Goal: Task Accomplishment & Management: Manage account settings

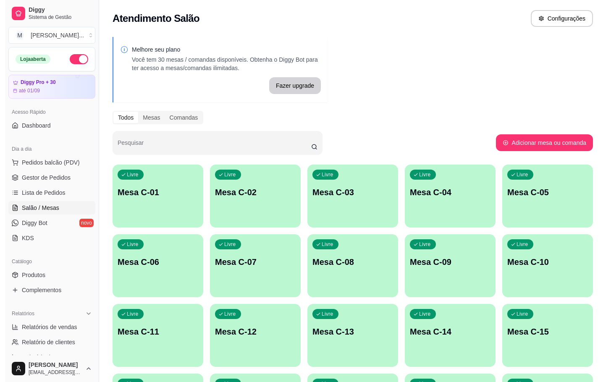
scroll to position [76, 0]
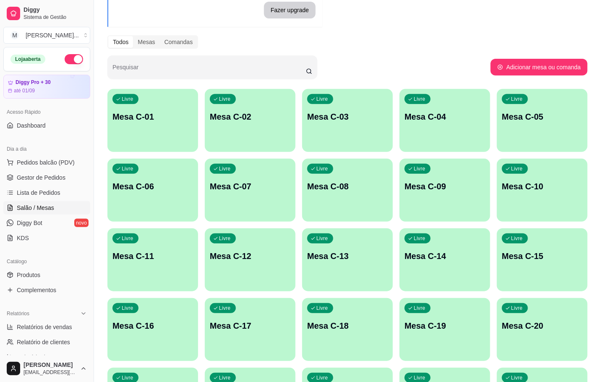
click at [264, 129] on div "Livre Mesa C-02" at bounding box center [250, 115] width 91 height 53
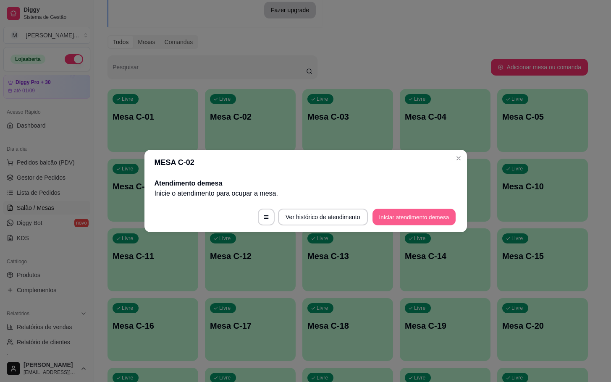
click at [396, 222] on button "Iniciar atendimento de mesa" at bounding box center [413, 217] width 83 height 16
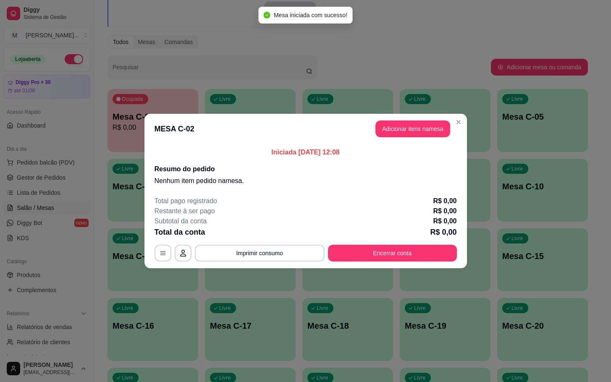
click at [399, 120] on header "MESA C-02 Adicionar itens na mesa" at bounding box center [305, 129] width 322 height 30
click at [394, 131] on button "Adicionar itens na mesa" at bounding box center [413, 129] width 72 height 16
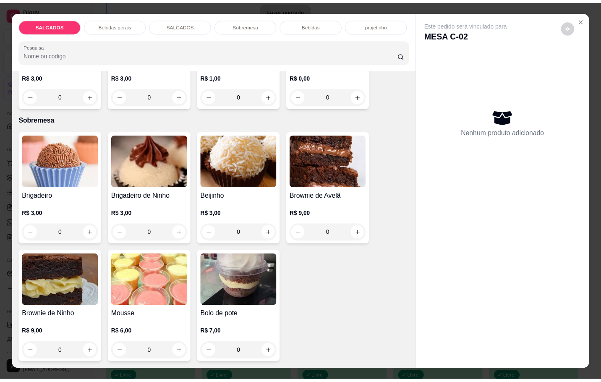
scroll to position [1386, 0]
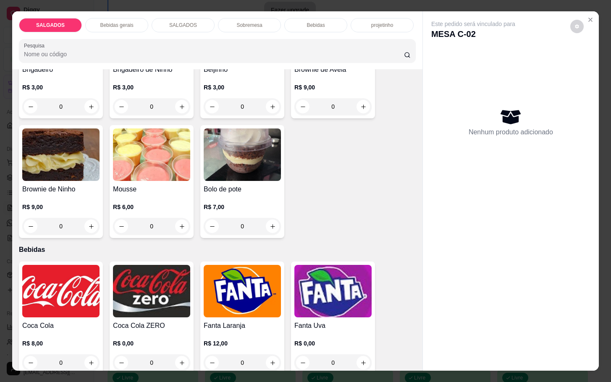
click at [244, 268] on img at bounding box center [242, 291] width 77 height 52
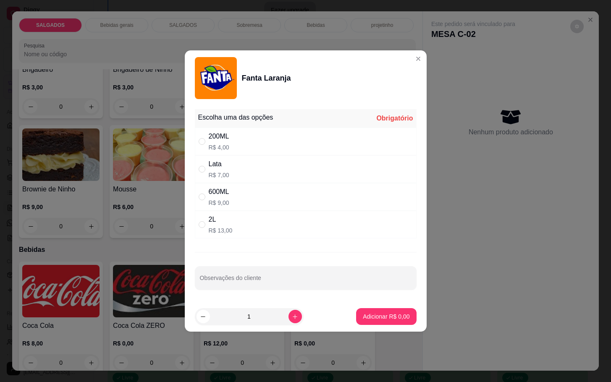
click at [237, 198] on div "600ML R$ 9,00" at bounding box center [306, 197] width 222 height 28
radio input "true"
click at [377, 314] on p "Adicionar R$ 9,00" at bounding box center [386, 316] width 47 height 8
type input "1"
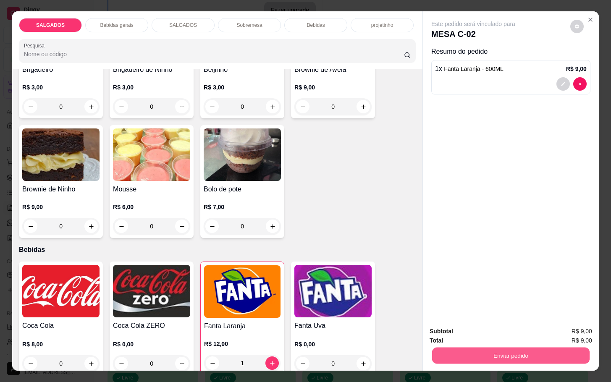
click at [491, 351] on button "Enviar pedido" at bounding box center [510, 355] width 157 height 16
click at [464, 328] on button "Não registrar e enviar pedido" at bounding box center [481, 330] width 85 height 16
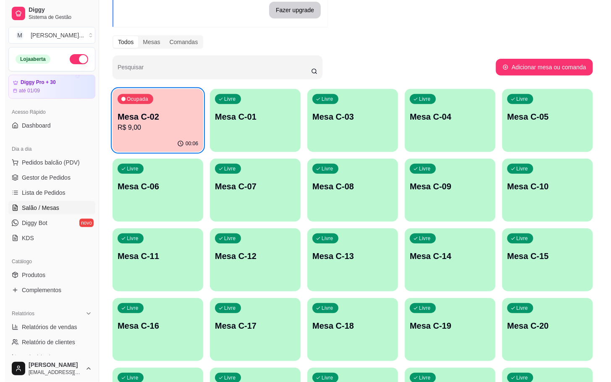
scroll to position [202, 0]
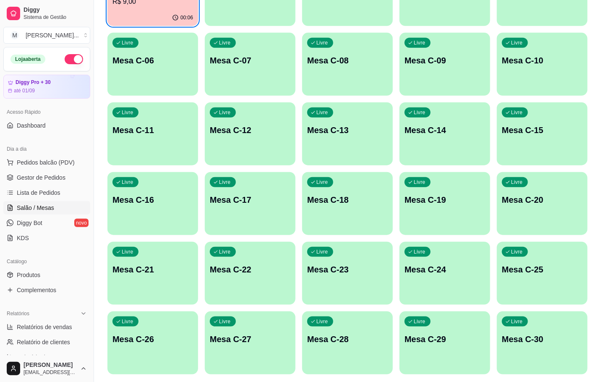
click at [361, 337] on p "Mesa C-28" at bounding box center [347, 339] width 81 height 12
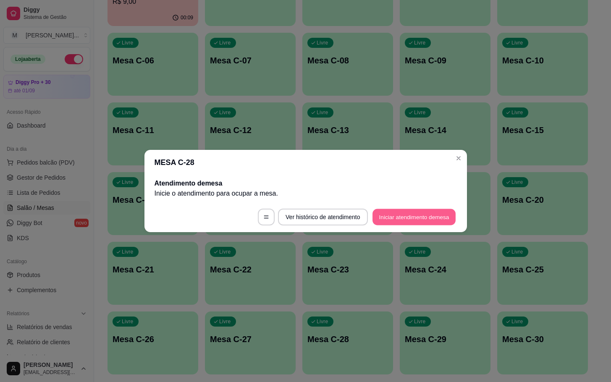
click at [409, 222] on button "Iniciar atendimento de mesa" at bounding box center [413, 217] width 83 height 16
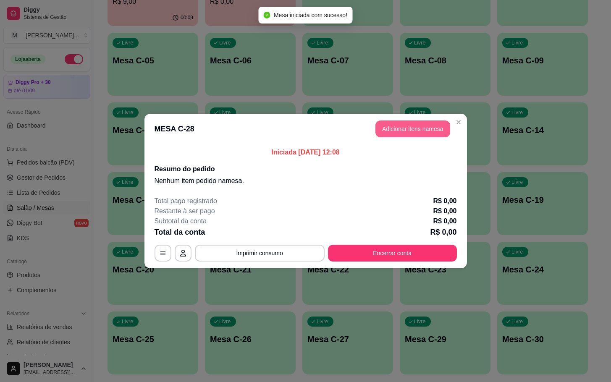
click at [406, 130] on button "Adicionar itens na mesa" at bounding box center [412, 129] width 75 height 17
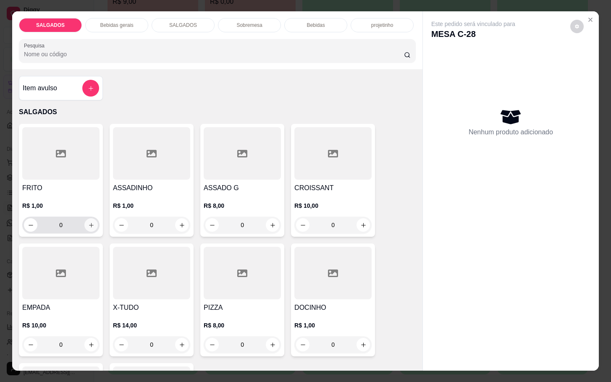
click at [88, 222] on icon "increase-product-quantity" at bounding box center [91, 225] width 6 height 6
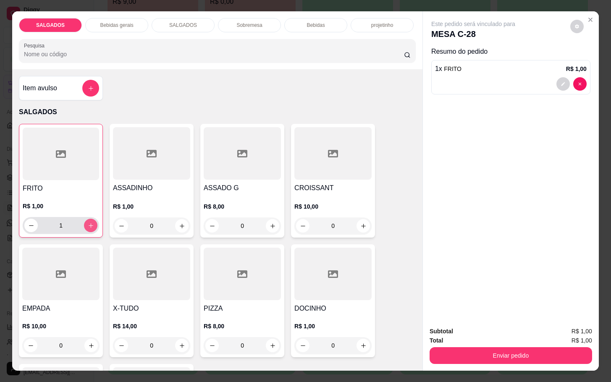
click at [88, 223] on icon "increase-product-quantity" at bounding box center [91, 226] width 6 height 6
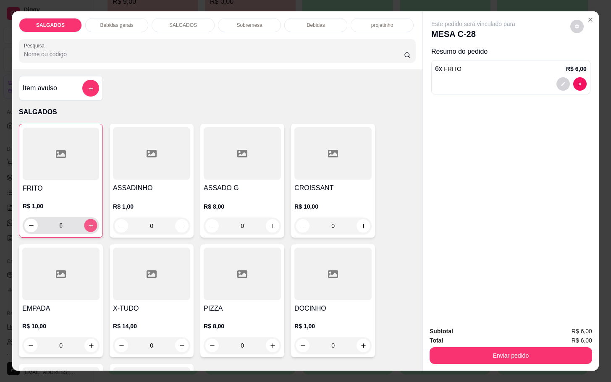
click at [88, 223] on icon "increase-product-quantity" at bounding box center [91, 226] width 6 height 6
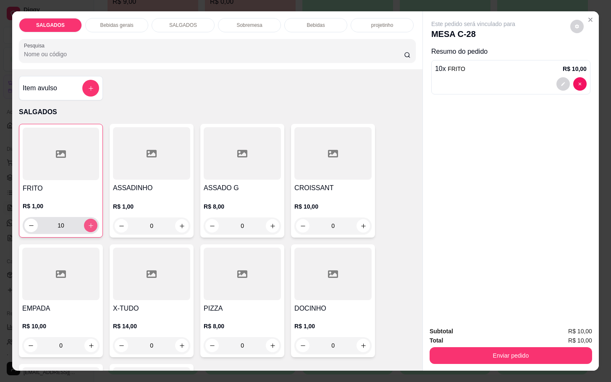
type input "11"
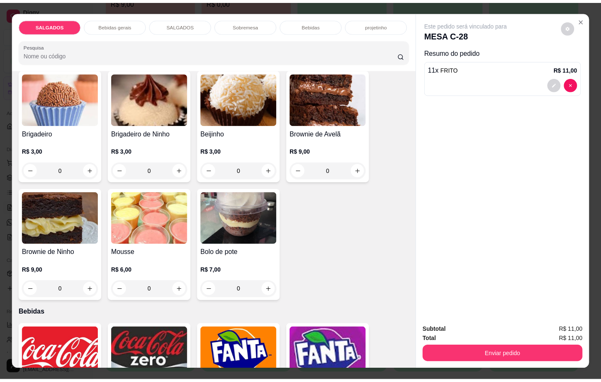
scroll to position [1512, 0]
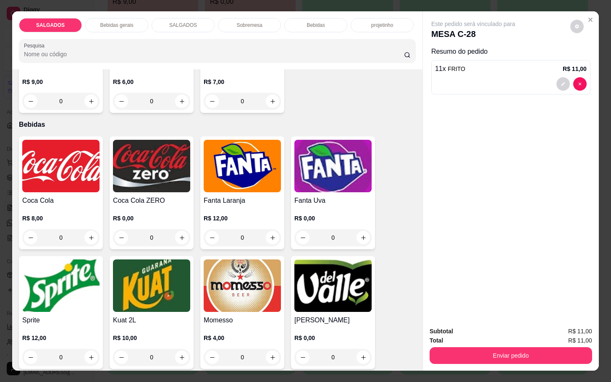
click at [71, 206] on div "R$ 8,00 0" at bounding box center [60, 226] width 77 height 40
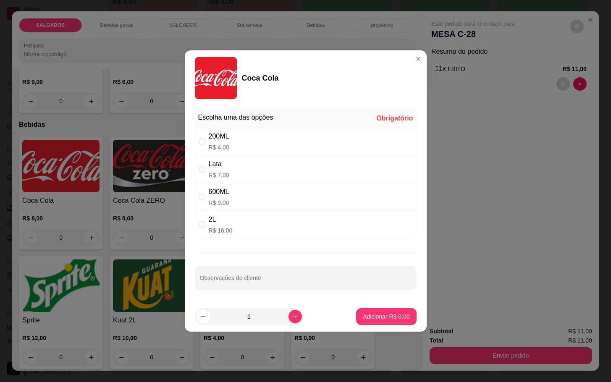
click at [225, 168] on div "Lata" at bounding box center [219, 164] width 21 height 10
radio input "true"
click at [363, 320] on p "Adicionar R$ 7,00" at bounding box center [386, 316] width 47 height 8
type input "1"
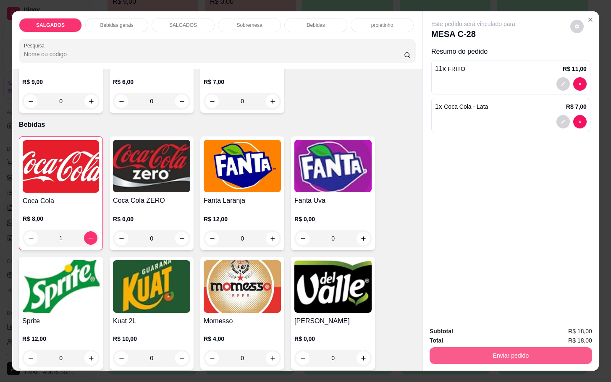
click at [520, 347] on button "Enviar pedido" at bounding box center [511, 355] width 162 height 17
click at [483, 327] on button "Não registrar e enviar pedido" at bounding box center [481, 330] width 87 height 16
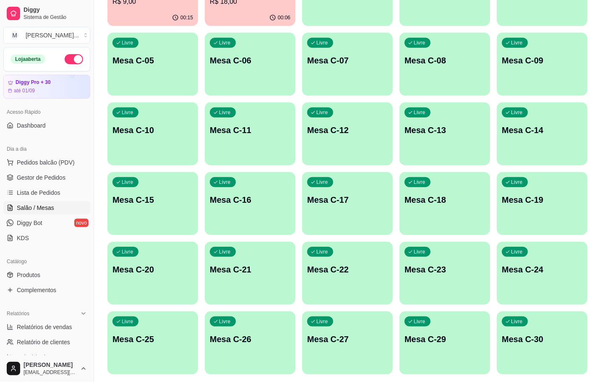
click at [371, 341] on p "Mesa C-27" at bounding box center [347, 339] width 81 height 12
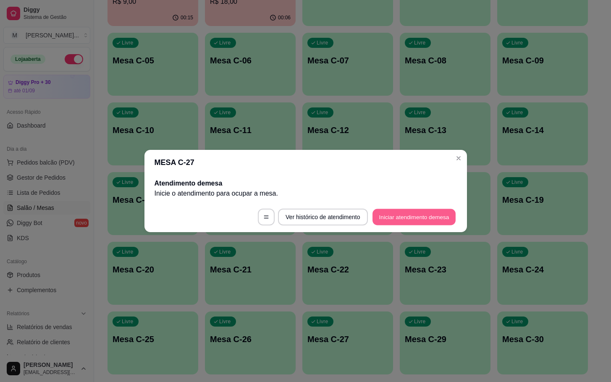
click at [406, 220] on button "Iniciar atendimento de mesa" at bounding box center [413, 217] width 83 height 16
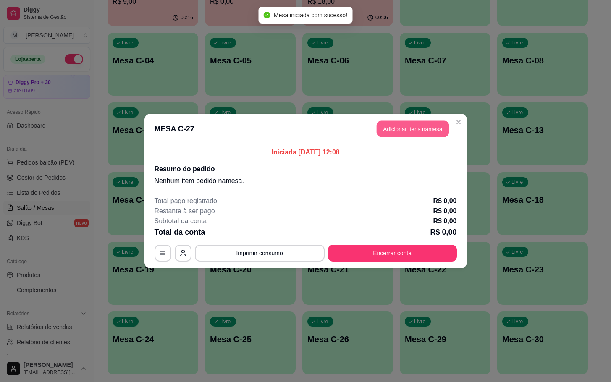
click at [398, 128] on button "Adicionar itens na mesa" at bounding box center [413, 129] width 72 height 16
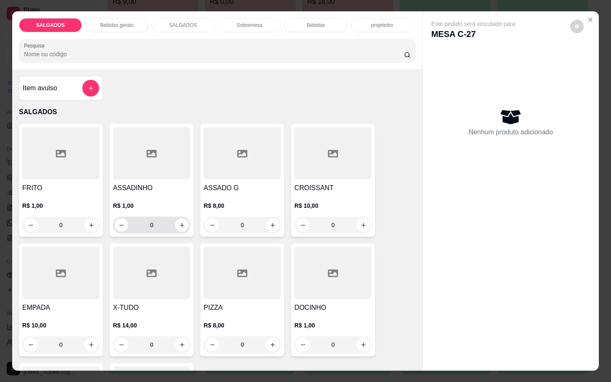
click at [159, 221] on div "0" at bounding box center [152, 225] width 74 height 17
drag, startPoint x: 159, startPoint y: 221, endPoint x: 129, endPoint y: 222, distance: 29.8
click at [134, 222] on input "0" at bounding box center [151, 225] width 47 height 17
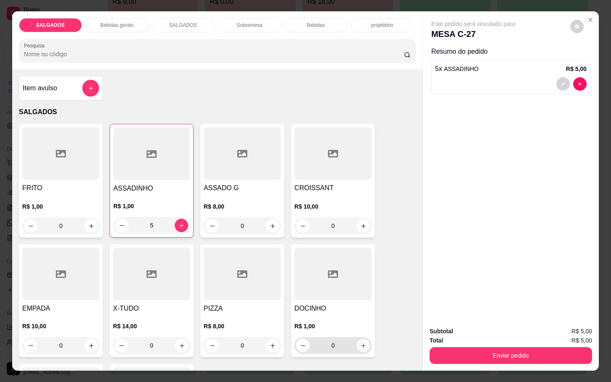
type input "5"
click at [360, 343] on icon "increase-product-quantity" at bounding box center [363, 346] width 6 height 6
click at [360, 340] on button "increase-product-quantity" at bounding box center [362, 346] width 13 height 13
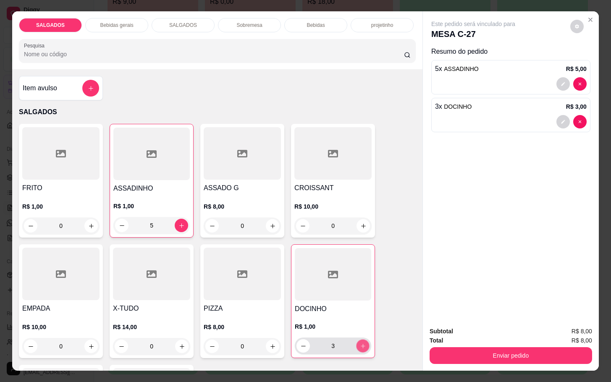
type input "4"
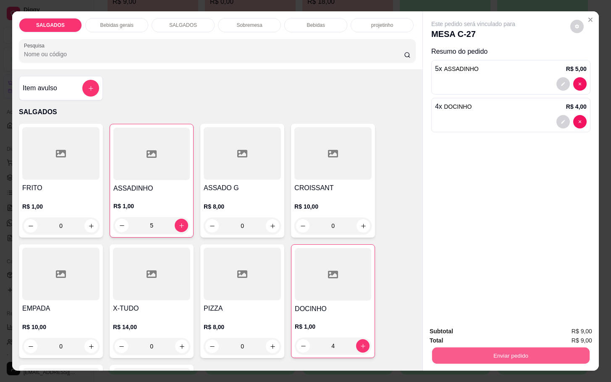
click at [496, 348] on button "Enviar pedido" at bounding box center [510, 355] width 157 height 16
click at [482, 331] on button "Não registrar e enviar pedido" at bounding box center [481, 330] width 87 height 16
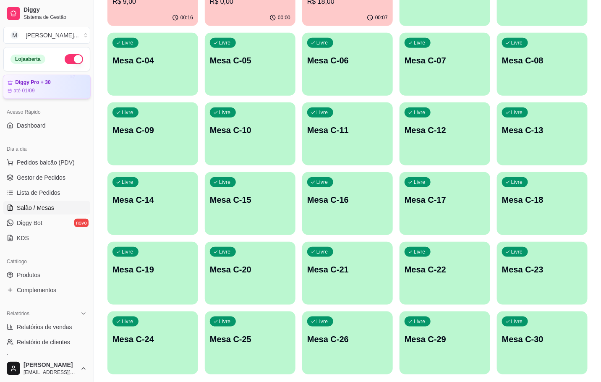
scroll to position [0, 0]
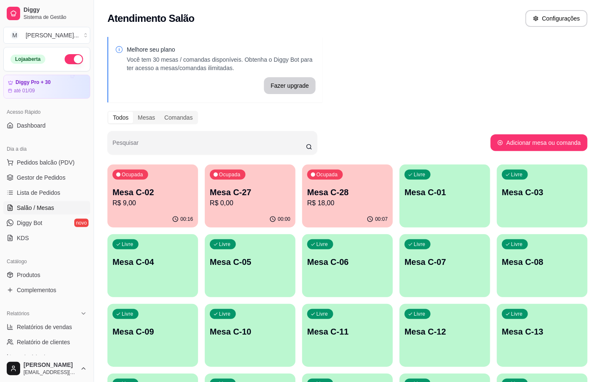
click at [150, 212] on div "00:16" at bounding box center [152, 219] width 91 height 16
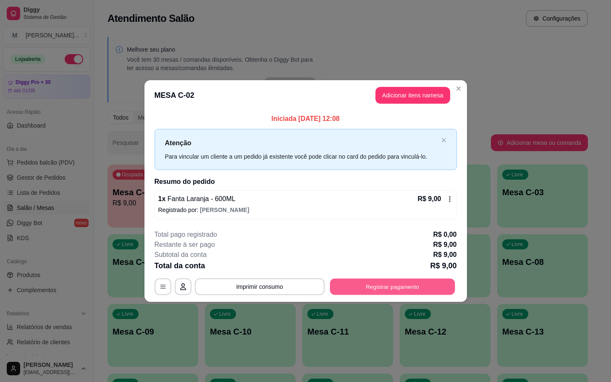
click at [363, 283] on button "Registrar pagamento" at bounding box center [392, 286] width 125 height 16
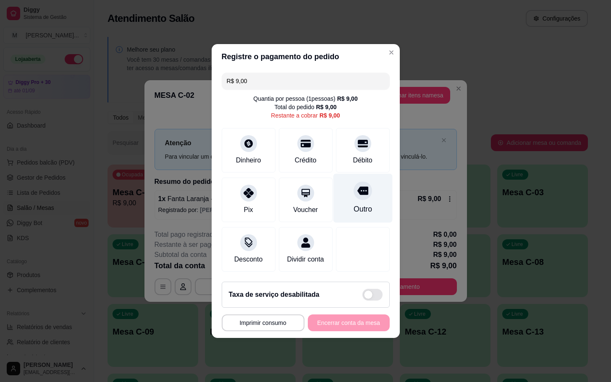
click at [357, 189] on icon at bounding box center [362, 190] width 11 height 11
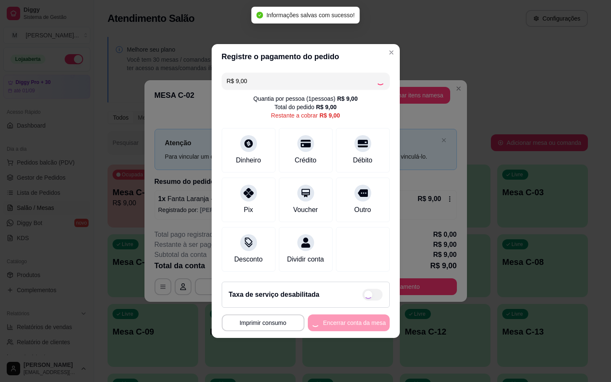
type input "R$ 0,00"
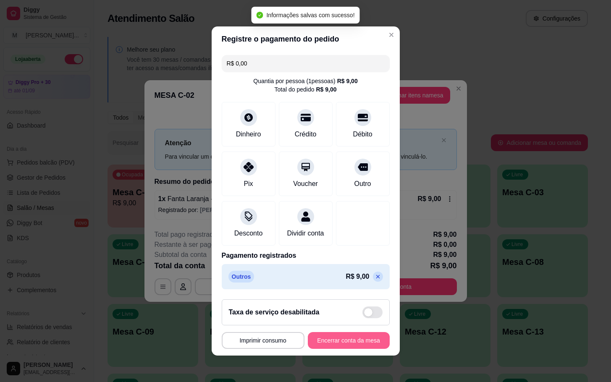
click at [358, 339] on button "Encerrar conta da mesa" at bounding box center [349, 340] width 82 height 17
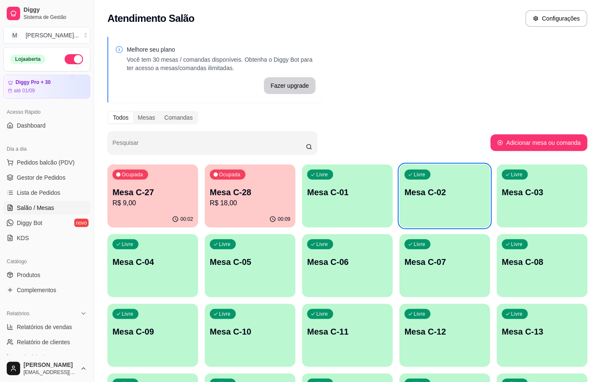
click at [228, 181] on div "Ocupada Mesa C-28 R$ 18,00" at bounding box center [250, 188] width 91 height 47
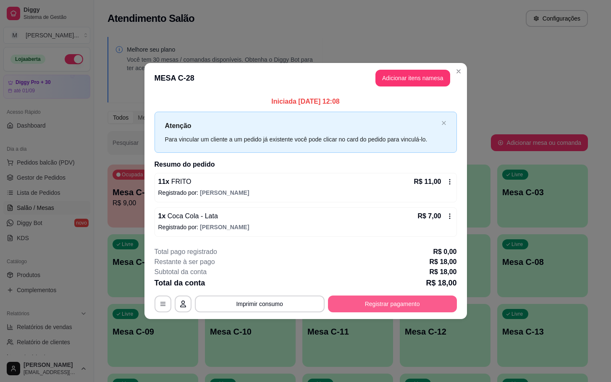
click at [367, 312] on button "Registrar pagamento" at bounding box center [392, 304] width 129 height 17
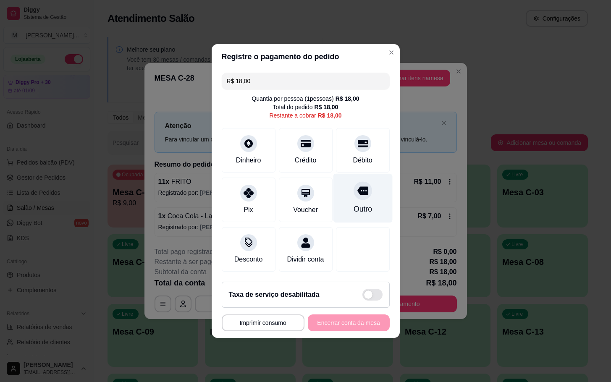
click at [364, 189] on div "Outro" at bounding box center [362, 198] width 59 height 49
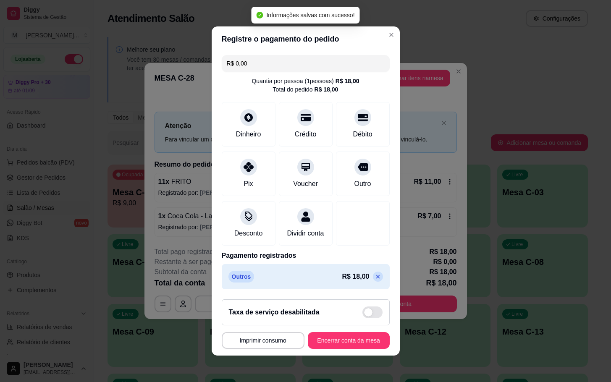
type input "R$ 0,00"
click at [336, 340] on button "Encerrar conta da mesa" at bounding box center [348, 341] width 79 height 16
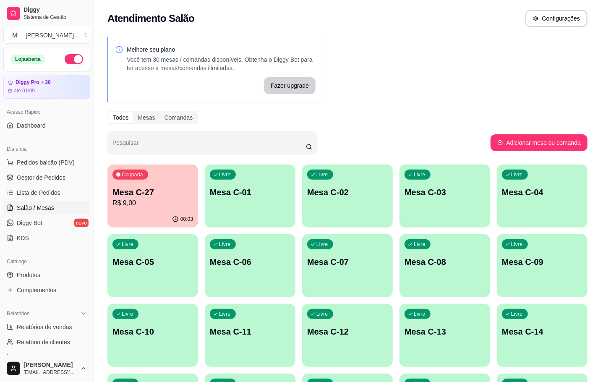
click at [161, 194] on p "Mesa C-27" at bounding box center [153, 192] width 81 height 12
click at [160, 212] on div "00:05" at bounding box center [152, 219] width 91 height 16
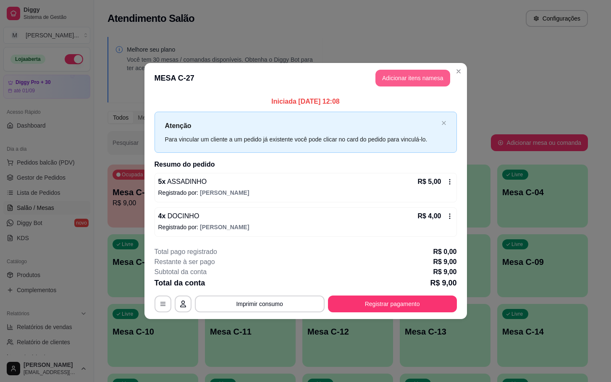
click at [408, 72] on button "Adicionar itens na mesa" at bounding box center [412, 78] width 75 height 17
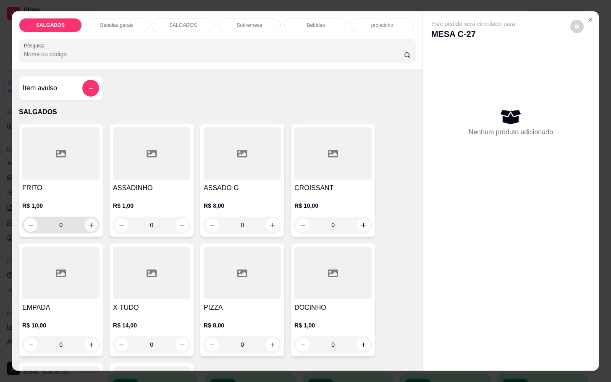
click at [88, 224] on icon "increase-product-quantity" at bounding box center [91, 225] width 6 height 6
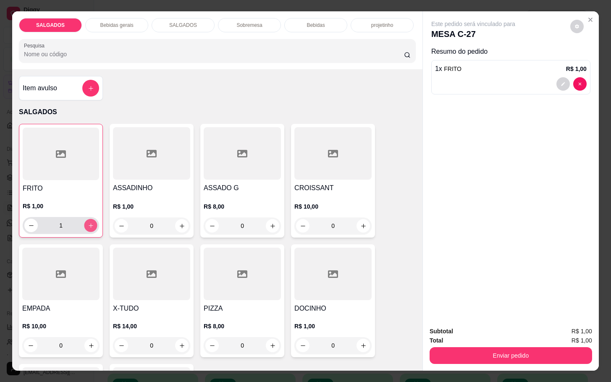
click at [88, 224] on icon "increase-product-quantity" at bounding box center [91, 226] width 6 height 6
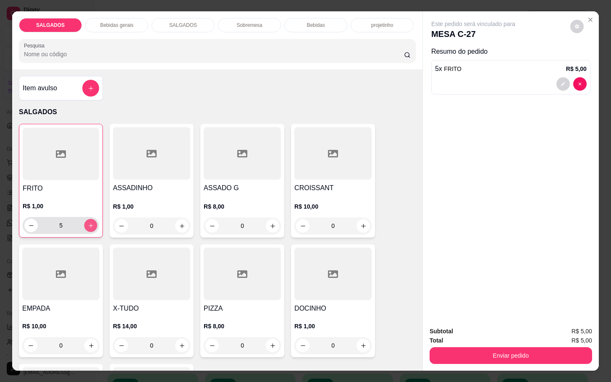
type input "6"
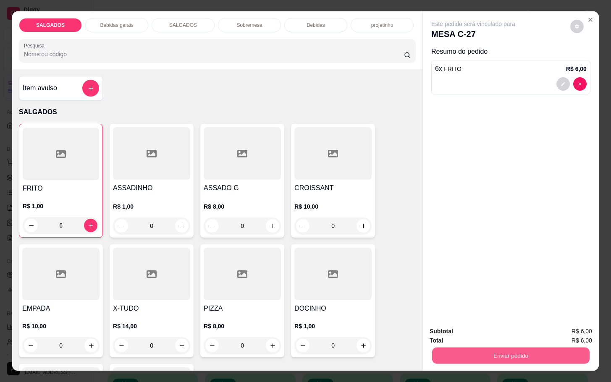
click at [471, 347] on button "Enviar pedido" at bounding box center [510, 355] width 157 height 16
click at [470, 331] on button "Não registrar e enviar pedido" at bounding box center [481, 330] width 85 height 16
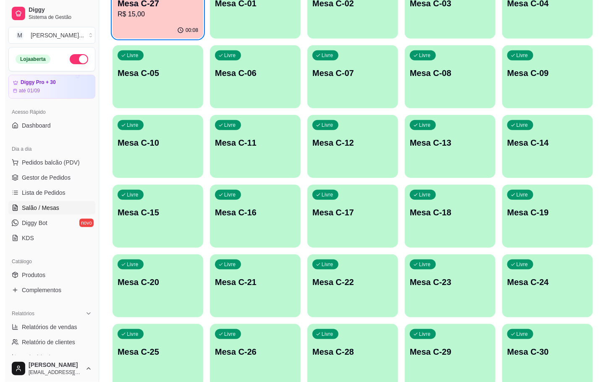
scroll to position [228, 0]
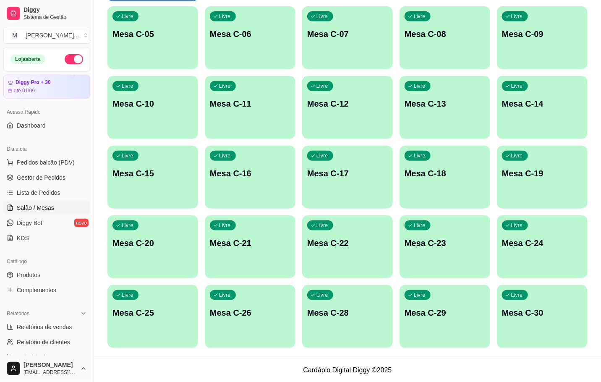
click at [353, 321] on div "Livre Mesa C-28" at bounding box center [347, 311] width 91 height 53
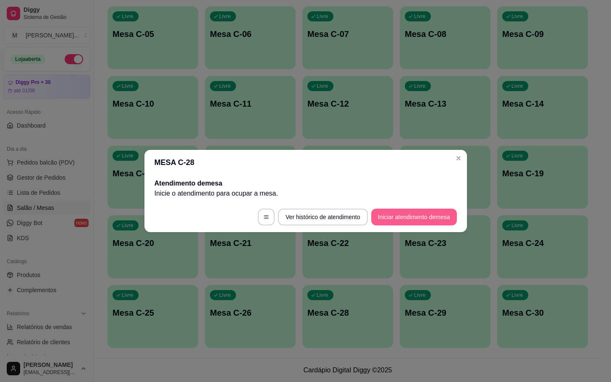
click at [412, 215] on button "Iniciar atendimento de mesa" at bounding box center [414, 217] width 86 height 17
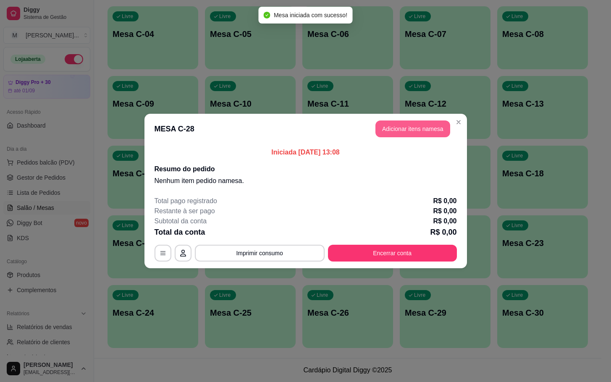
click at [383, 135] on button "Adicionar itens na mesa" at bounding box center [412, 129] width 75 height 17
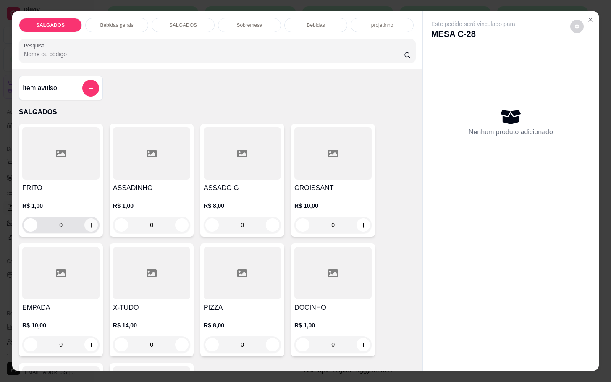
click at [88, 225] on button "increase-product-quantity" at bounding box center [90, 224] width 13 height 13
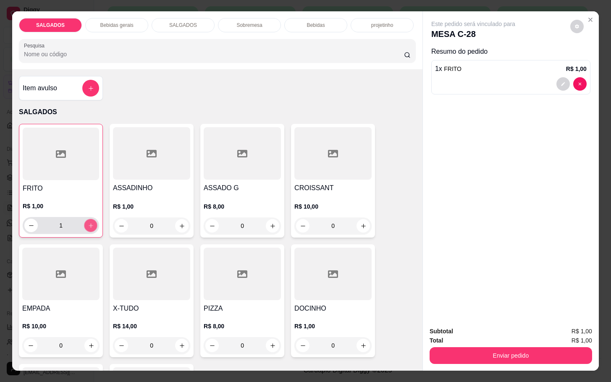
click at [88, 225] on button "increase-product-quantity" at bounding box center [90, 225] width 13 height 13
click at [87, 225] on button "increase-product-quantity" at bounding box center [90, 225] width 13 height 13
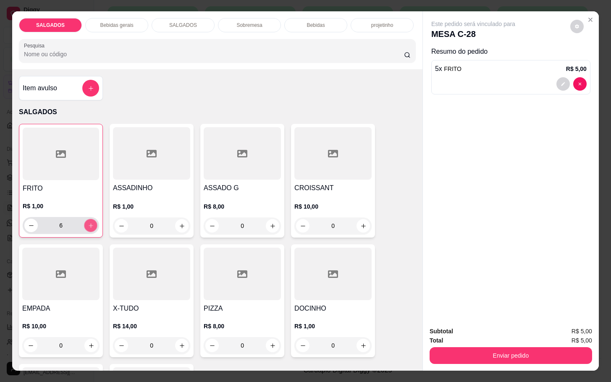
click at [87, 225] on button "increase-product-quantity" at bounding box center [90, 225] width 13 height 13
click at [86, 225] on button "increase-product-quantity" at bounding box center [90, 225] width 13 height 13
click at [88, 225] on icon "increase-product-quantity" at bounding box center [91, 226] width 6 height 6
type input "10"
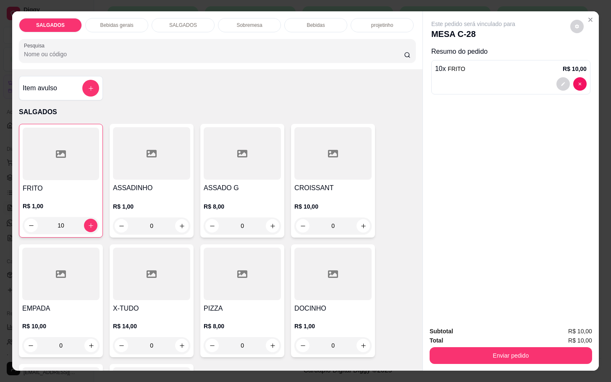
click at [119, 24] on div "Bebidas gerais" at bounding box center [116, 25] width 63 height 14
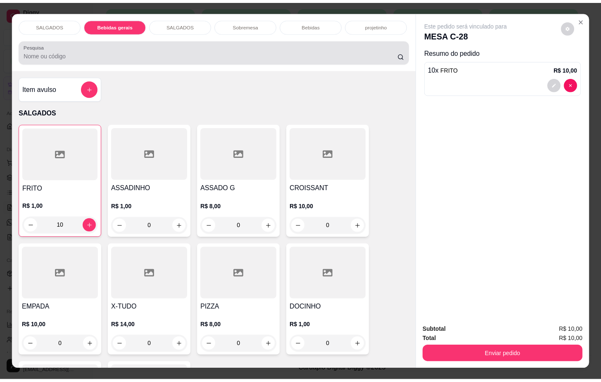
scroll to position [20, 0]
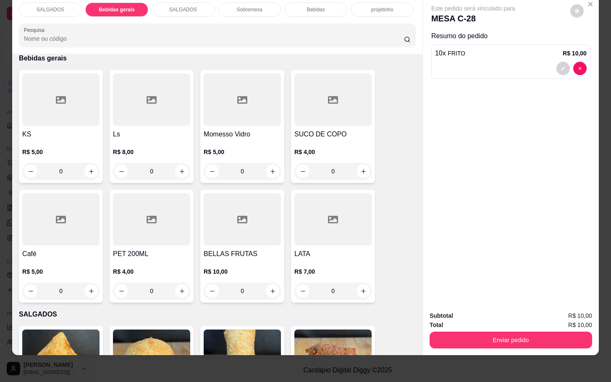
click at [331, 129] on h4 "SUCO DE COPO" at bounding box center [332, 134] width 77 height 10
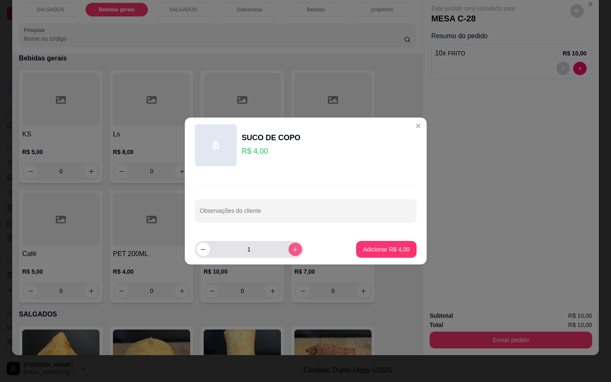
click at [292, 249] on icon "increase-product-quantity" at bounding box center [295, 249] width 6 height 6
type input "2"
click at [365, 253] on p "Adicionar R$ 8,00" at bounding box center [386, 249] width 47 height 8
type input "2"
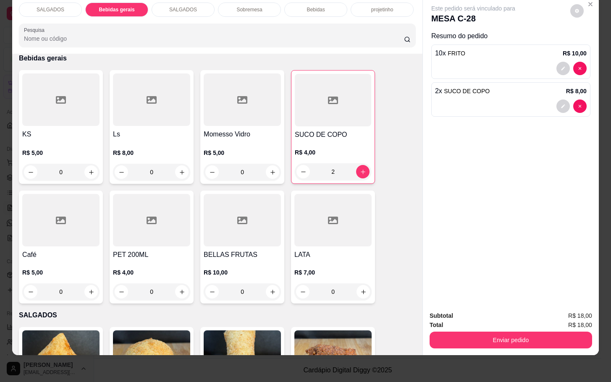
click at [473, 348] on div "SALGADOS Bebidas gerais SALGADOS Sobremesa Bebidas projetinho Pesquisa Item avu…" at bounding box center [305, 191] width 611 height 382
click at [469, 344] on div "Subtotal R$ 18,00 Total R$ 18,00 Enviar pedido" at bounding box center [511, 329] width 176 height 51
click at [468, 338] on button "Enviar pedido" at bounding box center [511, 340] width 162 height 17
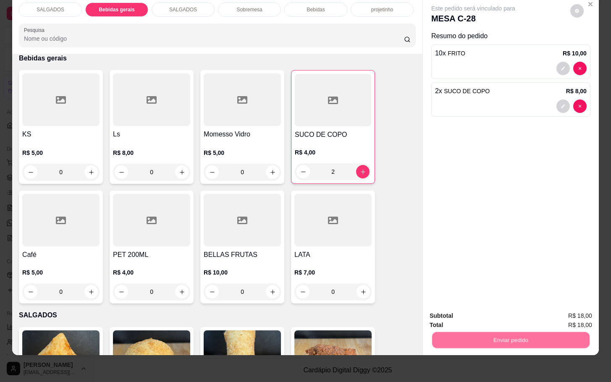
click at [459, 307] on button "Não registrar e enviar pedido" at bounding box center [481, 310] width 87 height 16
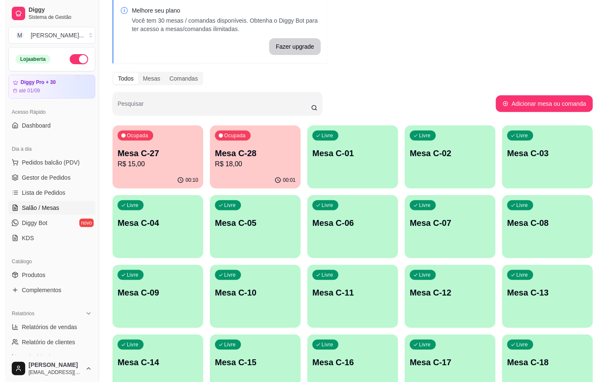
scroll to position [0, 0]
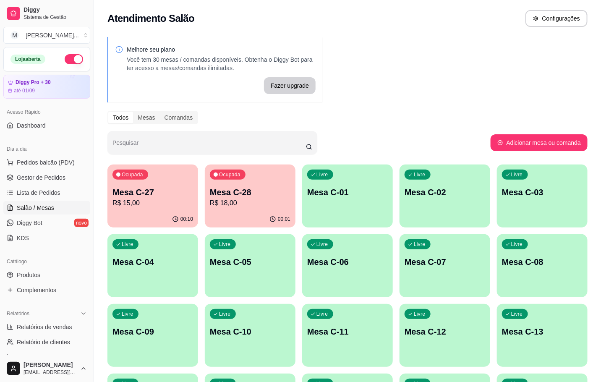
click at [155, 186] on p "Mesa C-27" at bounding box center [153, 192] width 81 height 12
click at [172, 203] on p "R$ 15,00" at bounding box center [153, 203] width 78 height 10
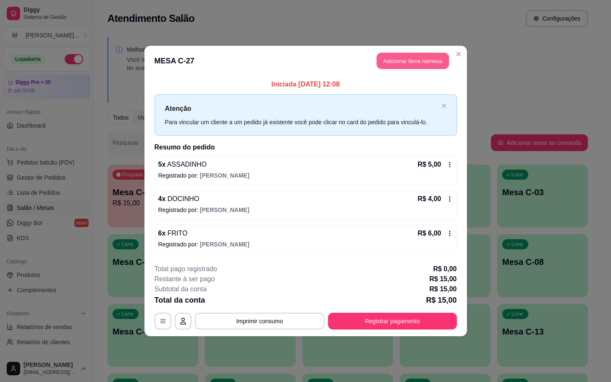
click at [408, 53] on button "Adicionar itens na mesa" at bounding box center [413, 61] width 72 height 16
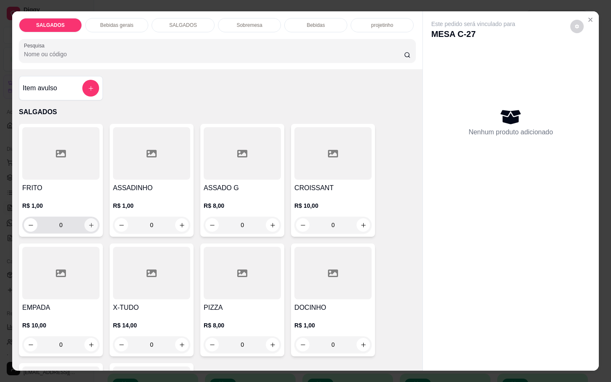
click at [88, 223] on icon "increase-product-quantity" at bounding box center [91, 225] width 6 height 6
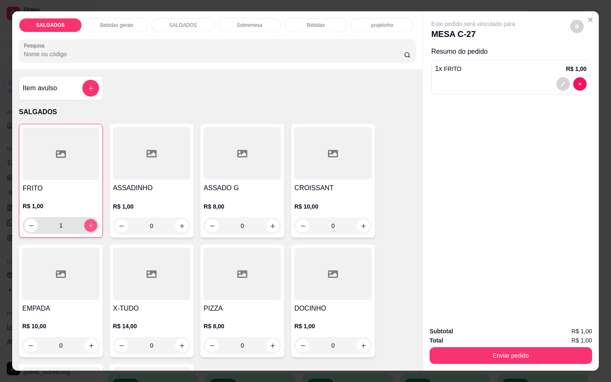
click at [88, 223] on icon "increase-product-quantity" at bounding box center [91, 226] width 6 height 6
type input "2"
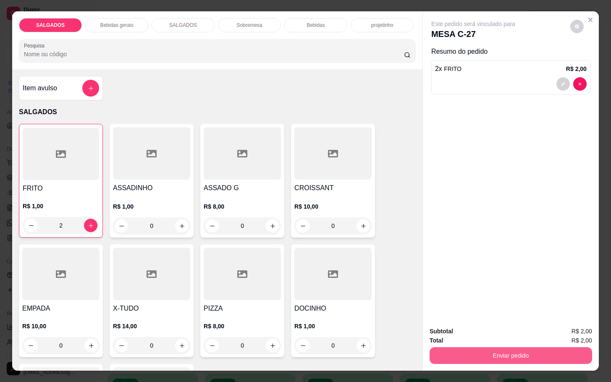
click at [480, 353] on button "Enviar pedido" at bounding box center [511, 355] width 162 height 17
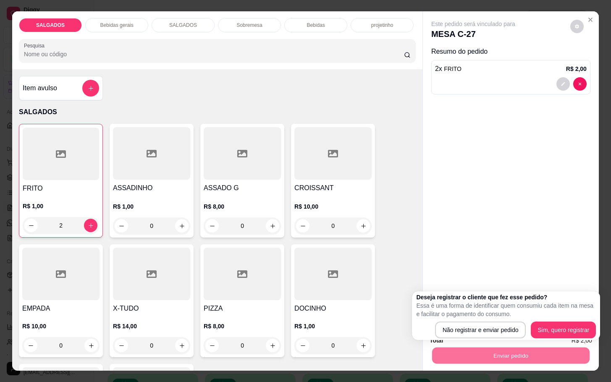
click at [477, 321] on div "Deseja registrar o cliente que fez esse pedido? Essa é uma forma de identificar…" at bounding box center [506, 315] width 180 height 45
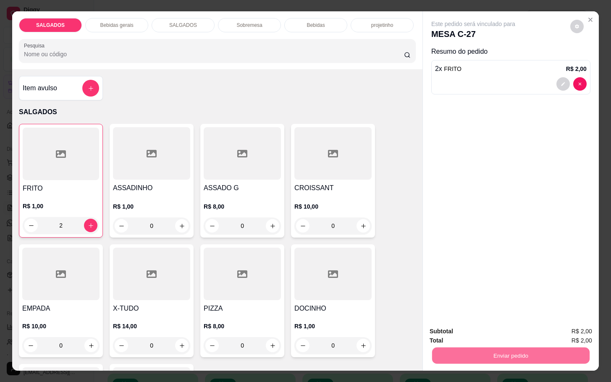
click at [489, 322] on button "Não registrar e enviar pedido" at bounding box center [481, 330] width 85 height 16
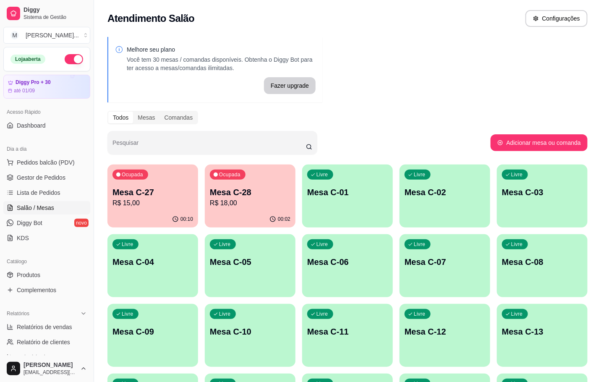
click at [330, 209] on div "Livre Mesa C-01" at bounding box center [347, 191] width 91 height 53
click at [441, 324] on div "Livre Mesa C-12" at bounding box center [445, 330] width 91 height 53
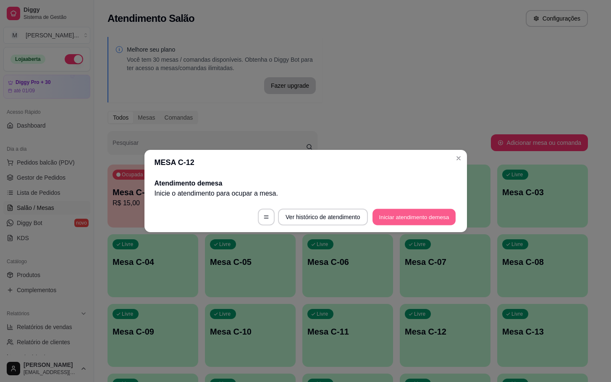
click at [409, 223] on button "Iniciar atendimento de mesa" at bounding box center [413, 217] width 83 height 16
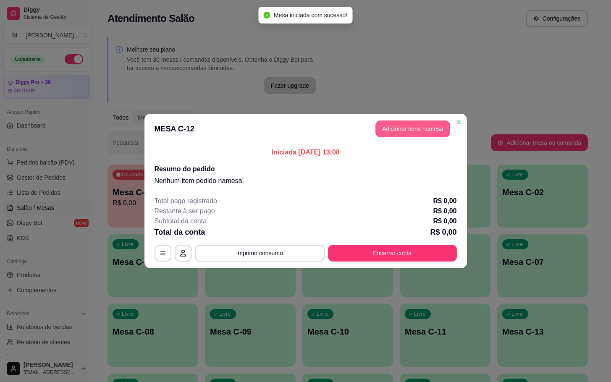
click at [402, 130] on button "Adicionar itens na mesa" at bounding box center [412, 129] width 75 height 17
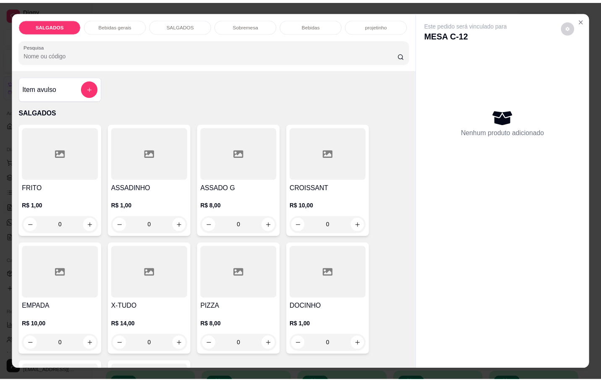
scroll to position [63, 0]
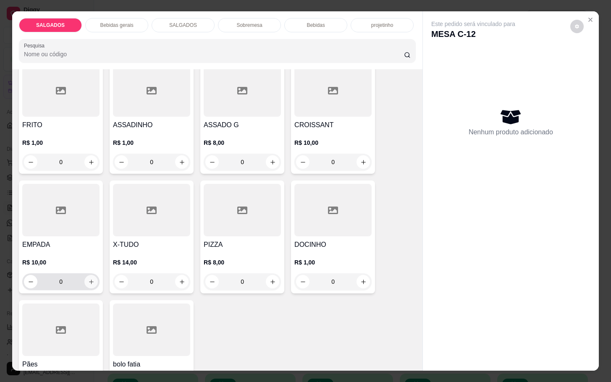
click at [88, 279] on icon "increase-product-quantity" at bounding box center [91, 282] width 6 height 6
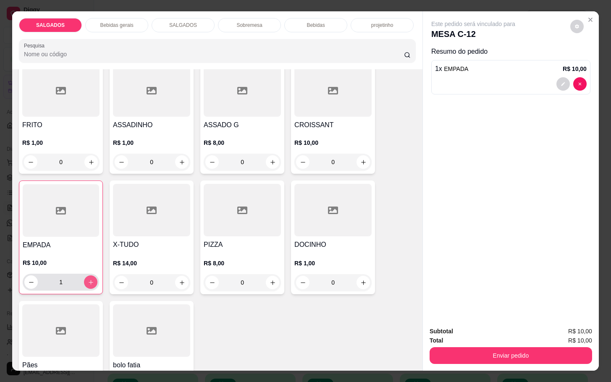
click at [88, 279] on icon "increase-product-quantity" at bounding box center [91, 282] width 6 height 6
type input "2"
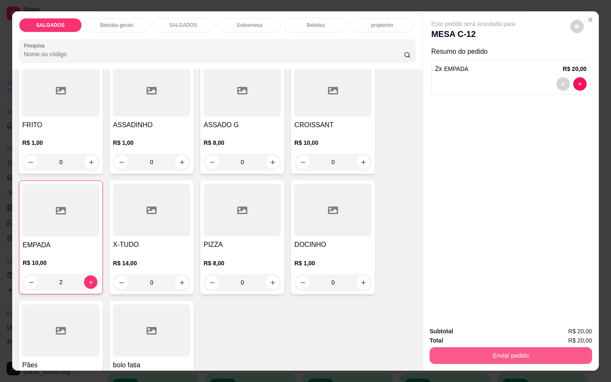
click at [444, 354] on button "Enviar pedido" at bounding box center [511, 355] width 162 height 17
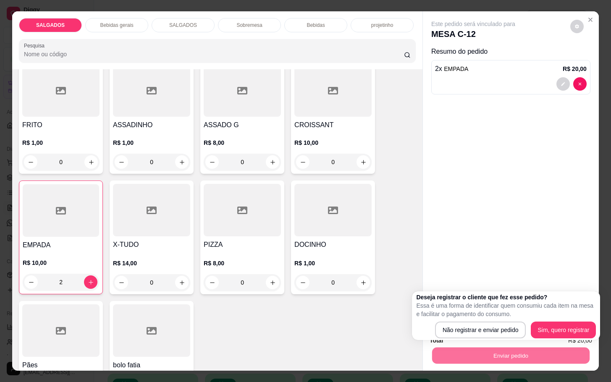
click at [450, 345] on div "Enviar pedido" at bounding box center [511, 354] width 162 height 19
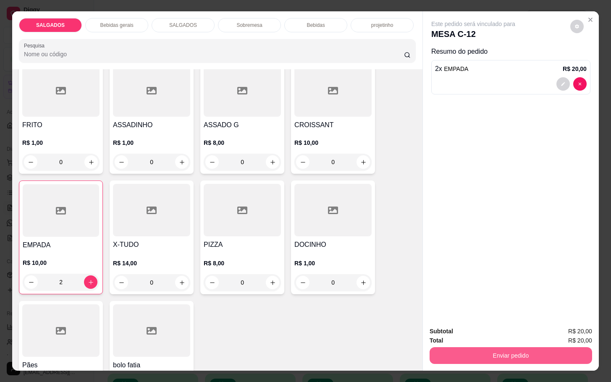
click at [455, 354] on button "Enviar pedido" at bounding box center [511, 355] width 162 height 17
click at [456, 333] on button "Não registrar e enviar pedido" at bounding box center [481, 330] width 87 height 16
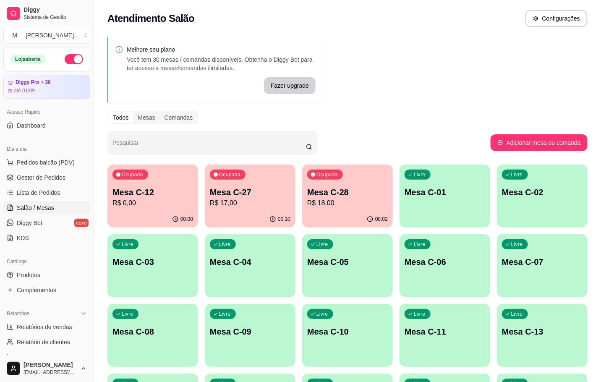
click at [152, 173] on div "Ocupada Mesa C-12 R$ 0,00" at bounding box center [152, 188] width 91 height 47
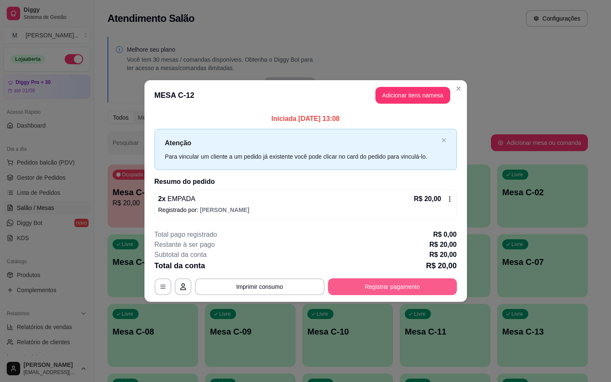
click at [363, 280] on button "Registrar pagamento" at bounding box center [392, 286] width 129 height 17
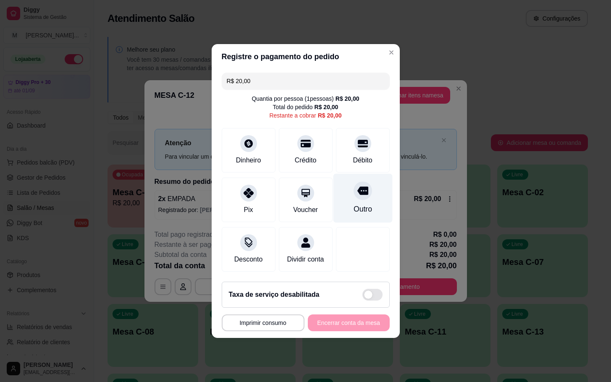
drag, startPoint x: 341, startPoint y: 200, endPoint x: 337, endPoint y: 200, distance: 4.6
click at [341, 200] on div "Outro" at bounding box center [362, 198] width 59 height 49
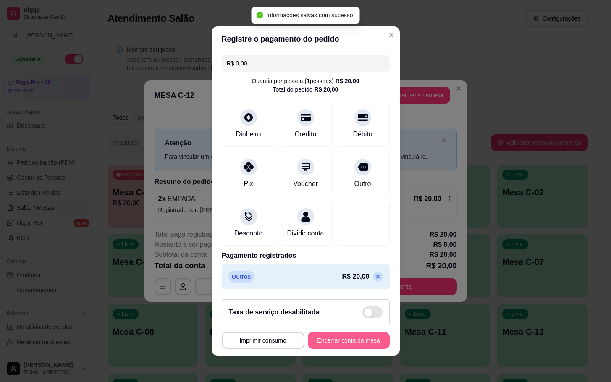
type input "R$ 0,00"
click at [335, 344] on button "Encerrar conta da mesa" at bounding box center [348, 341] width 79 height 16
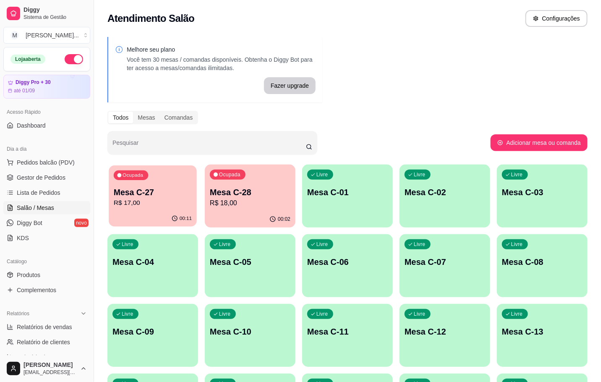
click at [131, 209] on div "Ocupada Mesa C-27 R$ 17,00" at bounding box center [153, 187] width 88 height 45
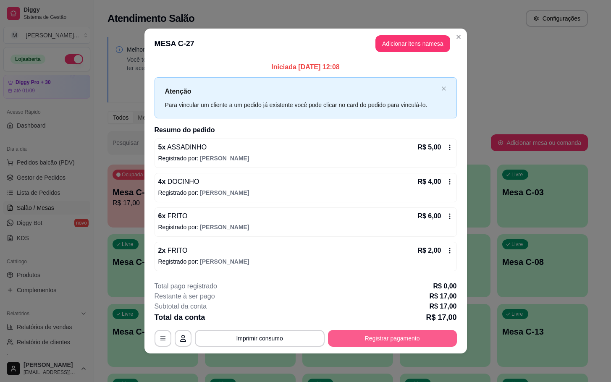
click at [407, 345] on button "Registrar pagamento" at bounding box center [392, 338] width 129 height 17
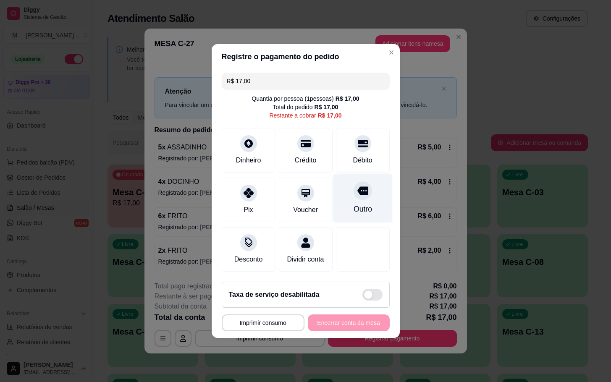
click at [354, 191] on div at bounding box center [363, 190] width 18 height 18
type input "R$ 0,00"
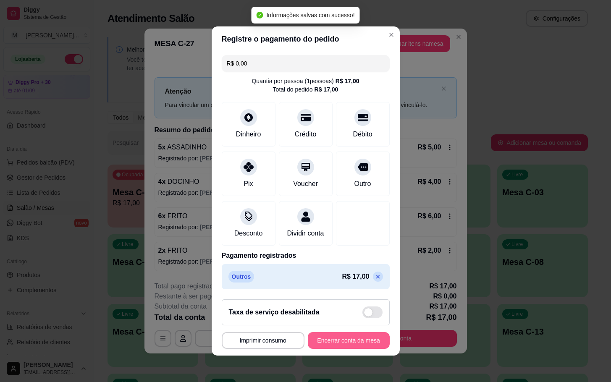
click at [351, 349] on button "Encerrar conta da mesa" at bounding box center [349, 340] width 82 height 17
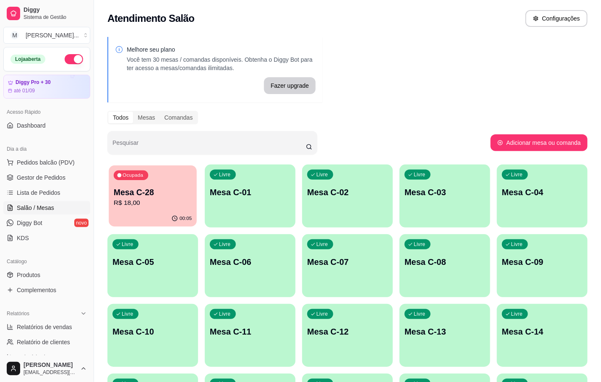
click at [162, 215] on div "00:05" at bounding box center [153, 219] width 88 height 16
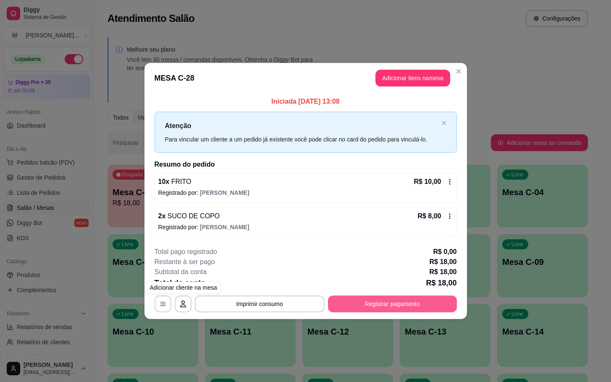
click at [393, 304] on button "Registrar pagamento" at bounding box center [392, 304] width 129 height 17
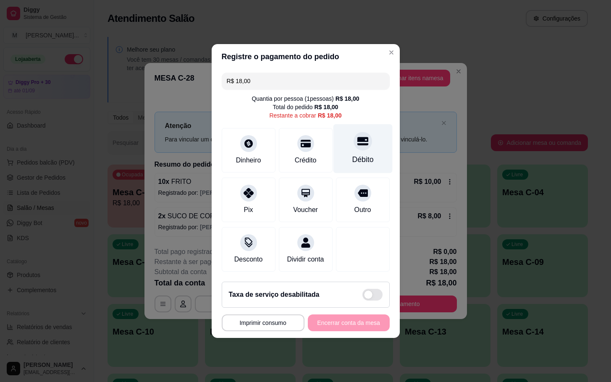
click at [348, 160] on div "Débito" at bounding box center [362, 148] width 59 height 49
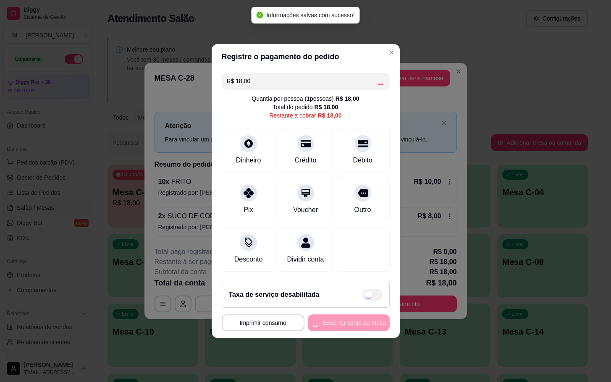
type input "R$ 0,00"
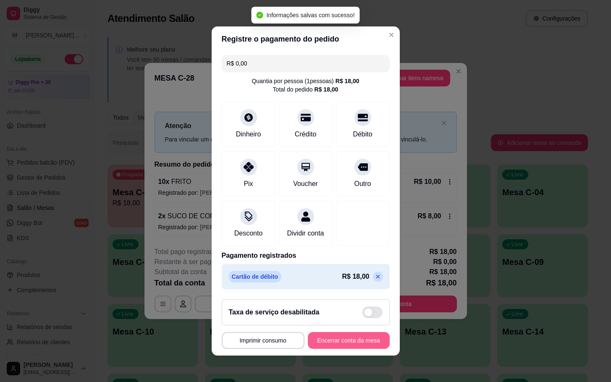
drag, startPoint x: 352, startPoint y: 335, endPoint x: 354, endPoint y: 353, distance: 17.4
click at [355, 351] on footer "**********" at bounding box center [306, 324] width 188 height 63
click at [354, 349] on button "Encerrar conta da mesa" at bounding box center [349, 340] width 82 height 17
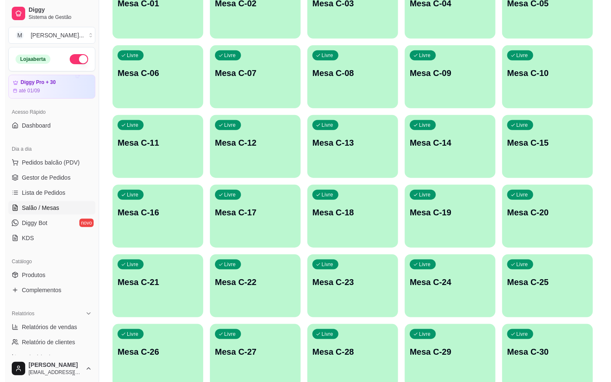
scroll to position [228, 0]
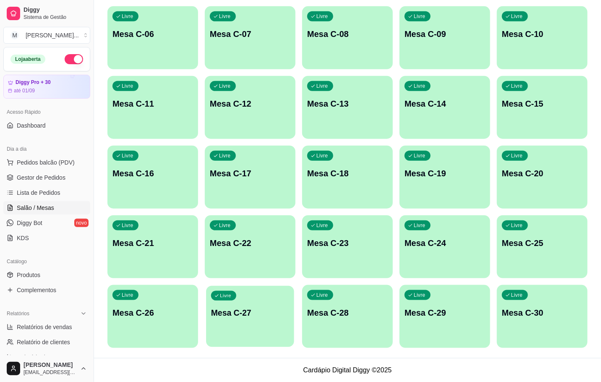
click at [245, 310] on p "Mesa C-27" at bounding box center [250, 312] width 78 height 11
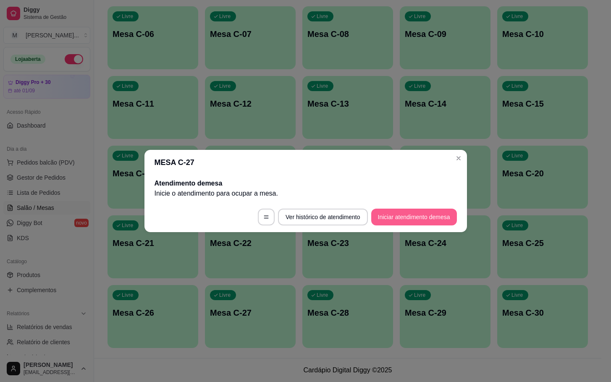
click at [417, 216] on button "Iniciar atendimento de mesa" at bounding box center [414, 217] width 86 height 17
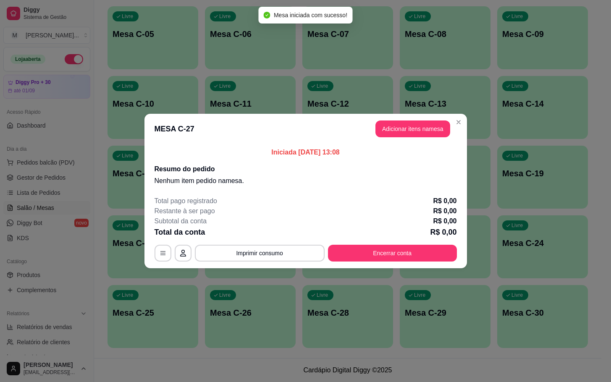
click at [411, 137] on header "MESA C-27 Adicionar itens na mesa" at bounding box center [305, 129] width 322 height 30
click at [409, 133] on button "Adicionar itens na mesa" at bounding box center [412, 129] width 75 height 17
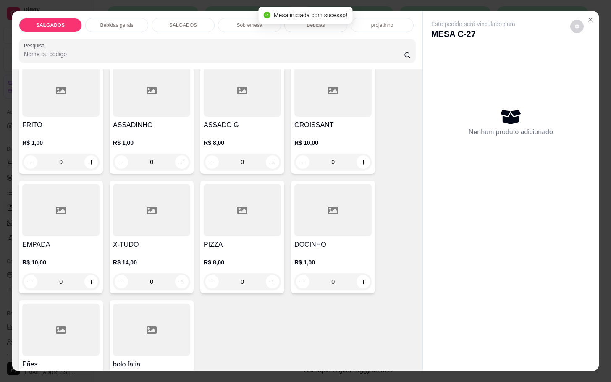
scroll to position [126, 0]
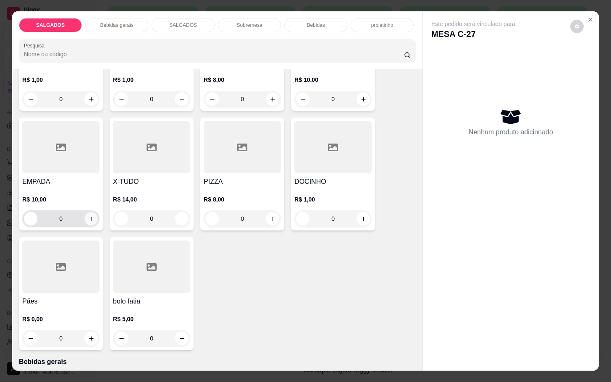
click at [88, 217] on icon "increase-product-quantity" at bounding box center [91, 219] width 6 height 6
type input "1"
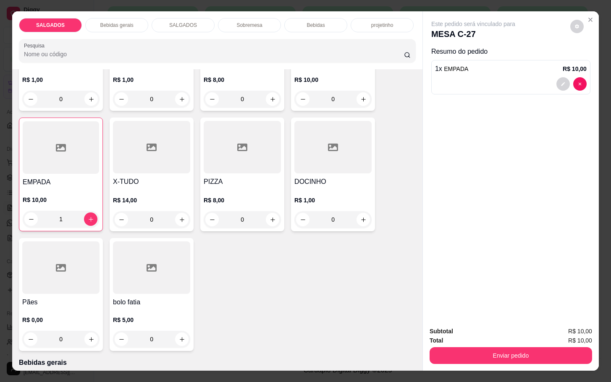
scroll to position [0, 0]
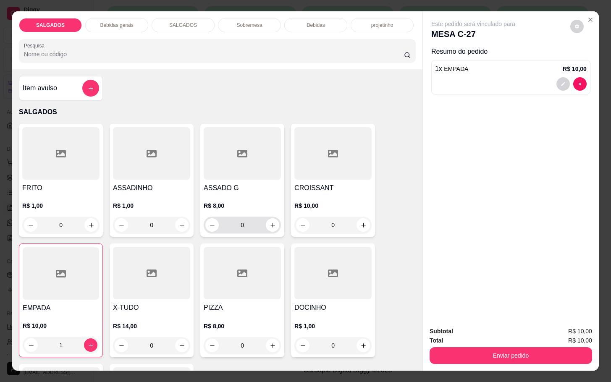
click at [269, 228] on div "0" at bounding box center [242, 225] width 74 height 17
click at [253, 218] on input "0" at bounding box center [242, 225] width 47 height 17
click at [270, 222] on icon "increase-product-quantity" at bounding box center [273, 225] width 6 height 6
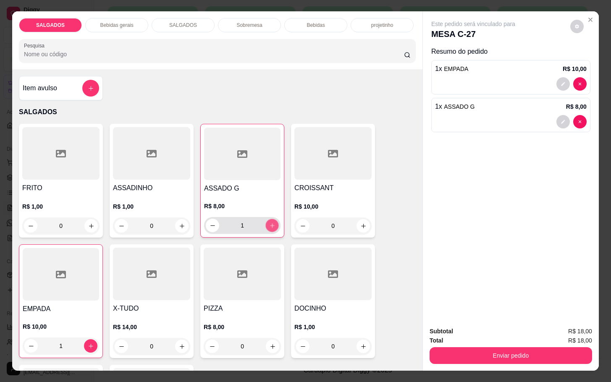
click at [270, 219] on button "increase-product-quantity" at bounding box center [272, 225] width 13 height 13
type input "2"
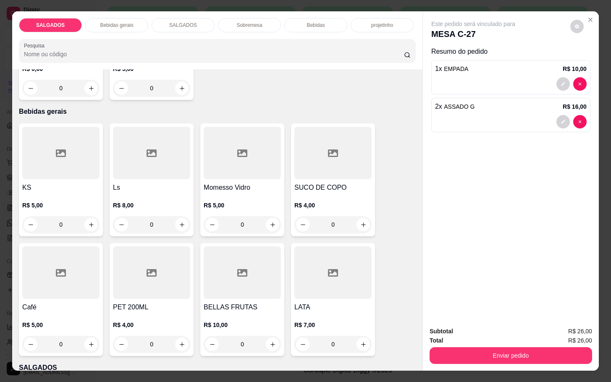
scroll to position [441, 0]
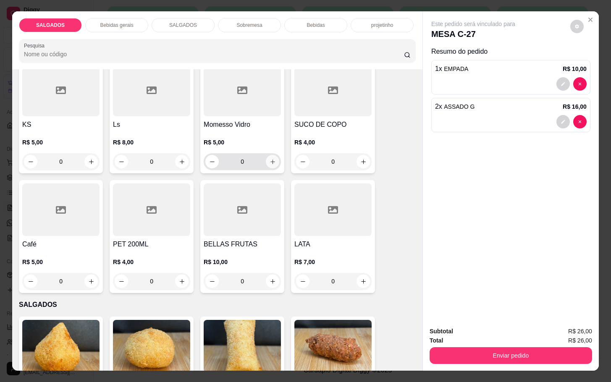
click at [270, 159] on icon "increase-product-quantity" at bounding box center [273, 162] width 6 height 6
type input "1"
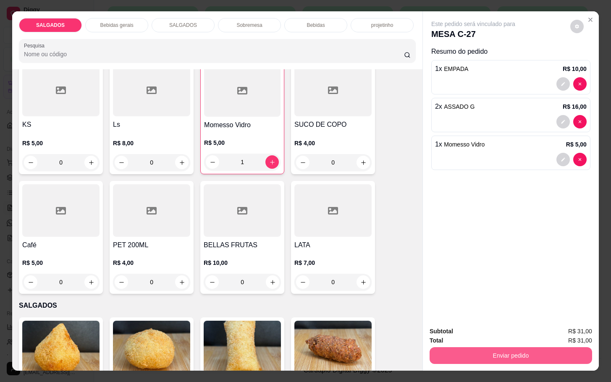
click at [477, 347] on button "Enviar pedido" at bounding box center [511, 355] width 162 height 17
click at [475, 327] on button "Não registrar e enviar pedido" at bounding box center [481, 330] width 85 height 16
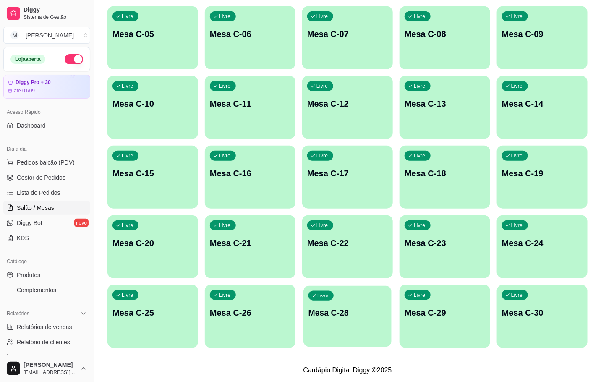
click at [358, 312] on p "Mesa C-28" at bounding box center [348, 312] width 78 height 11
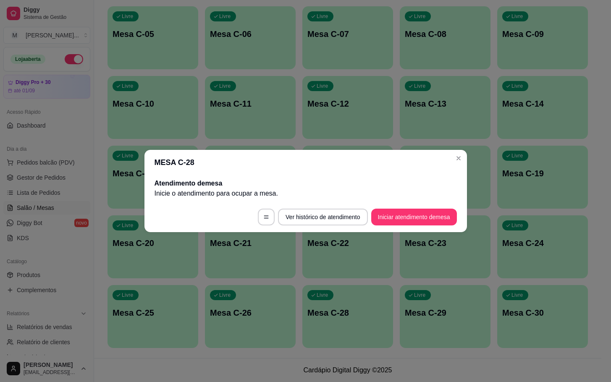
click at [444, 220] on button "Iniciar atendimento de mesa" at bounding box center [414, 217] width 86 height 17
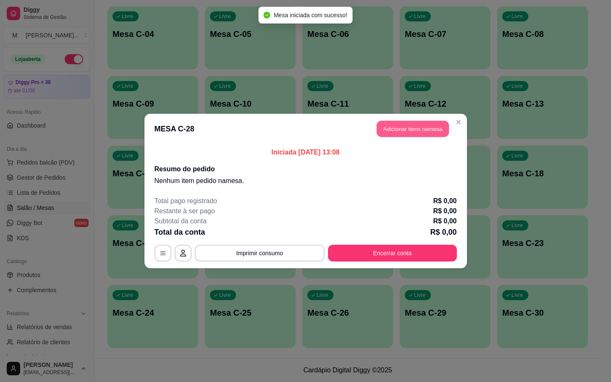
click at [414, 128] on button "Adicionar itens na mesa" at bounding box center [413, 129] width 72 height 16
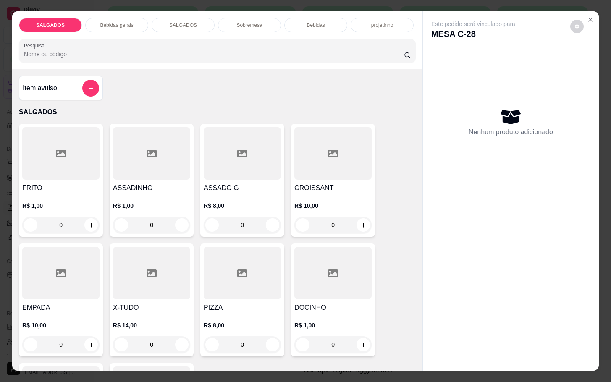
click at [19, 163] on div "FRITO R$ 1,00 0" at bounding box center [61, 180] width 84 height 113
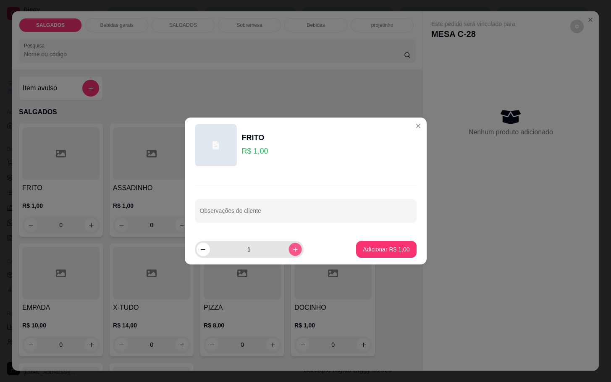
click at [292, 249] on icon "increase-product-quantity" at bounding box center [295, 249] width 6 height 6
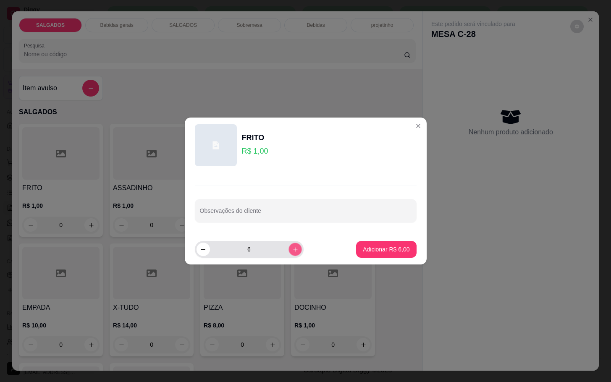
click at [292, 249] on icon "increase-product-quantity" at bounding box center [295, 249] width 6 height 6
click at [292, 257] on div "9" at bounding box center [249, 249] width 105 height 17
click at [292, 252] on icon "increase-product-quantity" at bounding box center [295, 249] width 6 height 6
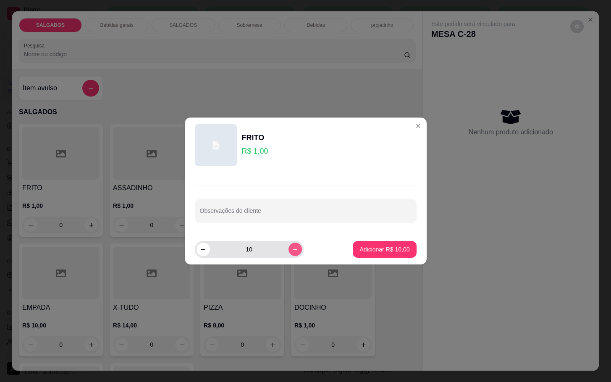
click at [291, 253] on button "increase-product-quantity" at bounding box center [294, 249] width 13 height 13
type input "12"
click at [415, 261] on footer "12 Adicionar R$ 12,00" at bounding box center [306, 249] width 242 height 30
click at [412, 260] on footer "12 Adicionar R$ 12,00" at bounding box center [306, 249] width 242 height 30
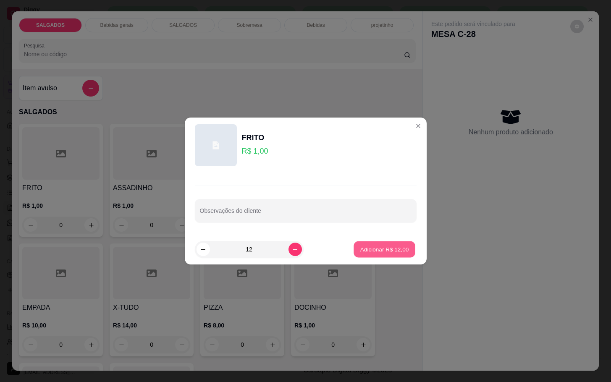
click at [383, 246] on p "Adicionar R$ 12,00" at bounding box center [384, 249] width 49 height 8
type input "12"
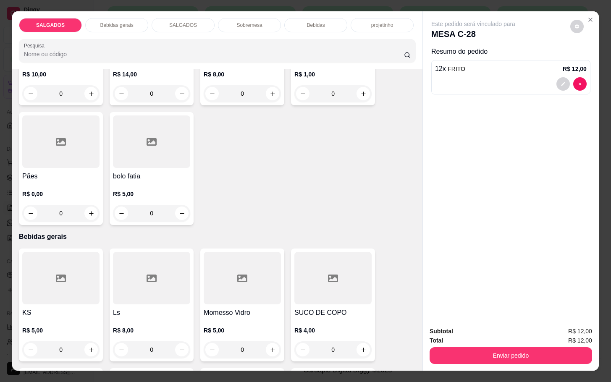
scroll to position [0, 0]
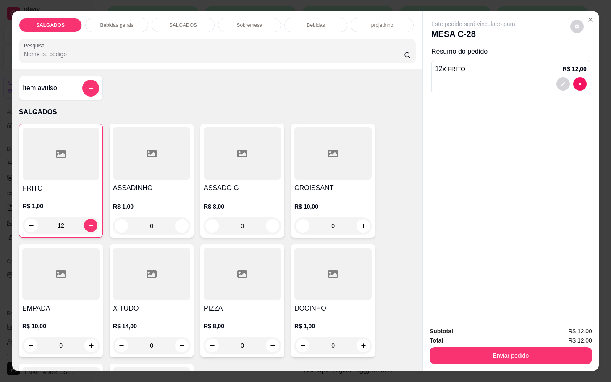
click at [126, 18] on div "Bebidas gerais" at bounding box center [116, 25] width 63 height 14
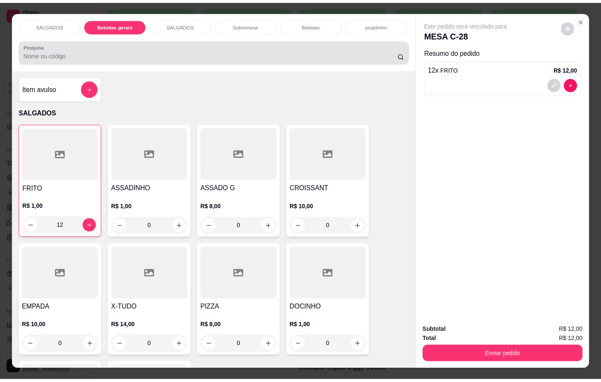
scroll to position [20, 0]
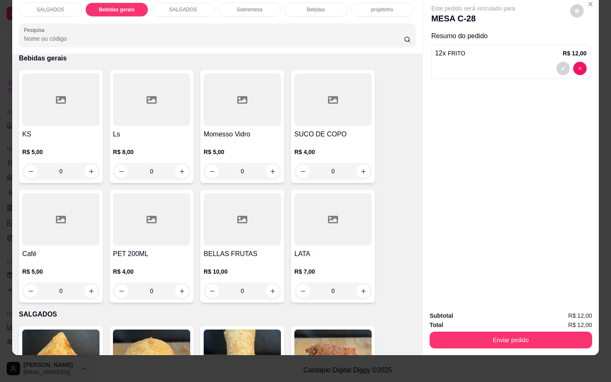
click at [250, 139] on div "R$ 5,00 0" at bounding box center [242, 159] width 77 height 40
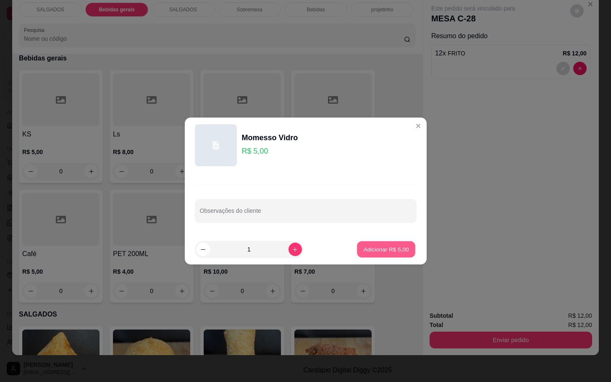
click at [374, 249] on p "Adicionar R$ 5,00" at bounding box center [386, 249] width 45 height 8
type input "1"
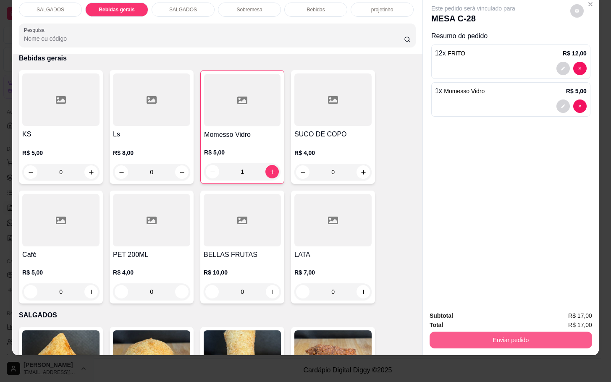
click at [486, 332] on button "Enviar pedido" at bounding box center [511, 340] width 162 height 17
click at [460, 312] on button "Não registrar e enviar pedido" at bounding box center [481, 310] width 85 height 16
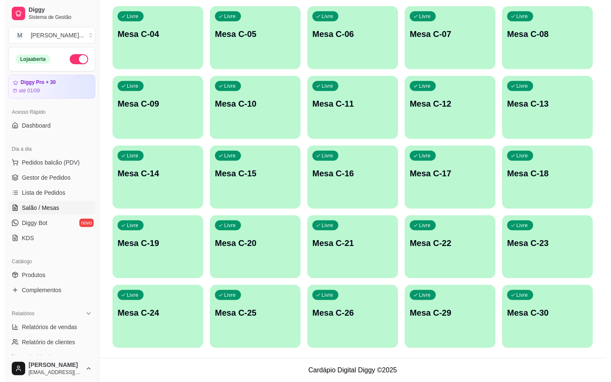
scroll to position [0, 0]
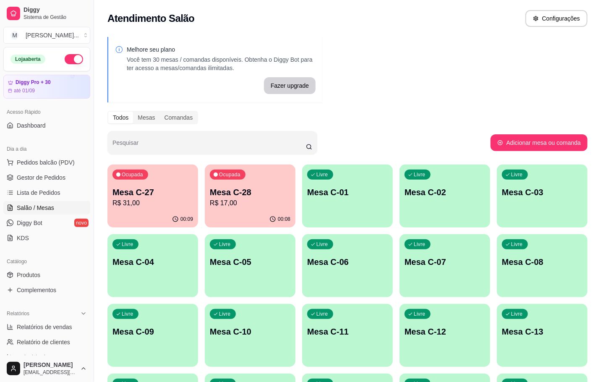
click at [232, 202] on p "R$ 17,00" at bounding box center [250, 203] width 81 height 10
click at [139, 186] on p "Mesa C-27" at bounding box center [153, 192] width 81 height 12
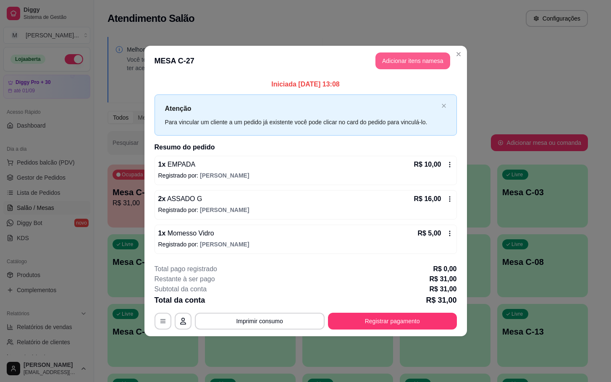
click at [420, 66] on button "Adicionar itens na mesa" at bounding box center [412, 60] width 75 height 17
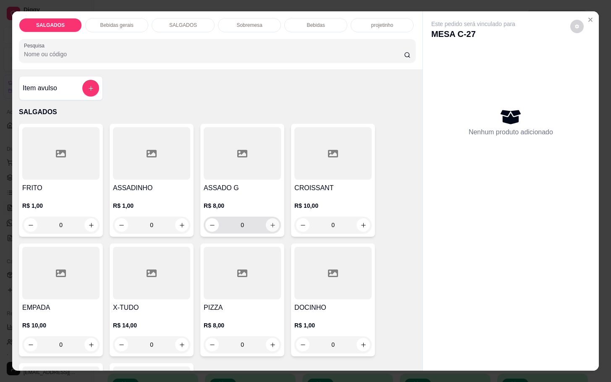
click at [272, 223] on button "increase-product-quantity" at bounding box center [272, 224] width 13 height 13
type input "1"
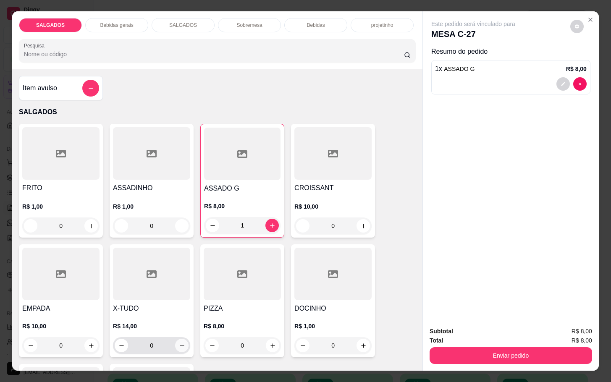
click at [179, 343] on icon "increase-product-quantity" at bounding box center [182, 346] width 6 height 6
type input "1"
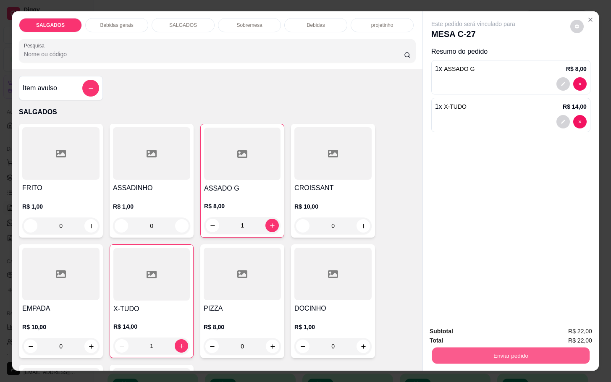
click at [479, 347] on button "Enviar pedido" at bounding box center [510, 355] width 157 height 16
click at [457, 330] on button "Não registrar e enviar pedido" at bounding box center [481, 330] width 85 height 16
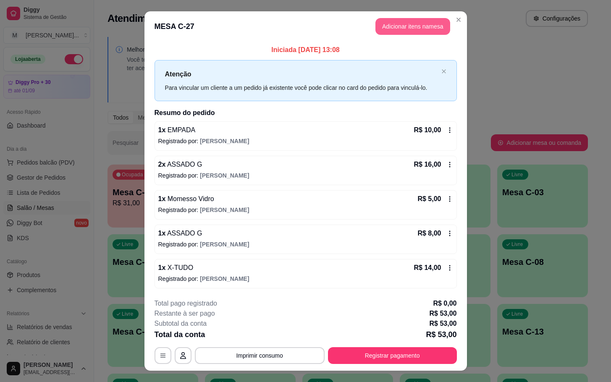
click at [384, 31] on button "Adicionar itens na mesa" at bounding box center [412, 26] width 75 height 17
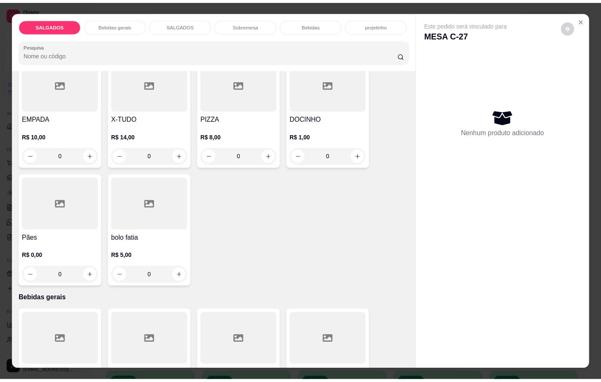
scroll to position [378, 0]
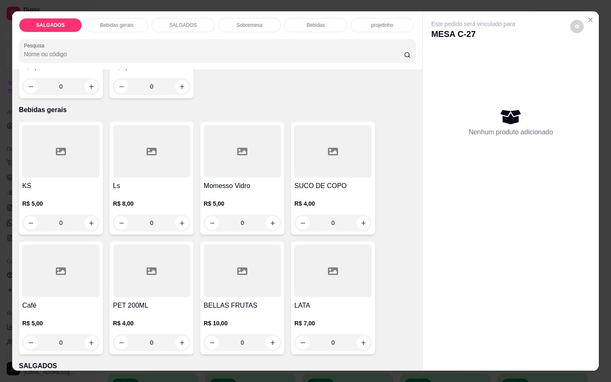
click at [233, 181] on h4 "Momesso Vidro" at bounding box center [242, 186] width 77 height 10
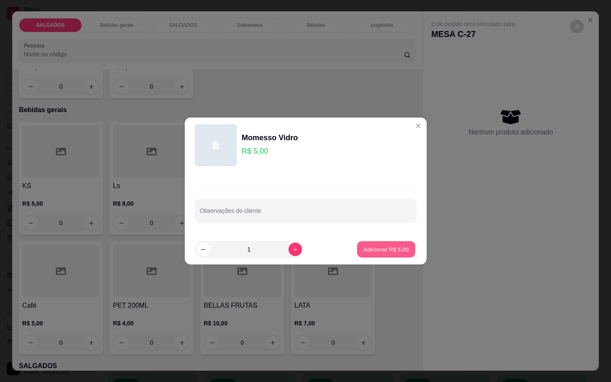
click at [387, 252] on p "Adicionar R$ 5,00" at bounding box center [386, 249] width 45 height 8
type input "1"
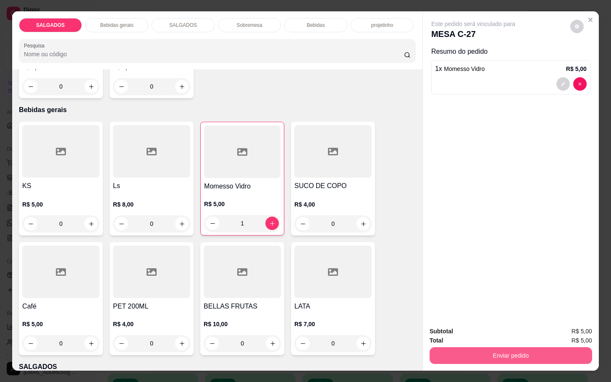
click at [495, 358] on button "Enviar pedido" at bounding box center [511, 355] width 162 height 17
click at [484, 323] on button "Não registrar e enviar pedido" at bounding box center [481, 330] width 85 height 16
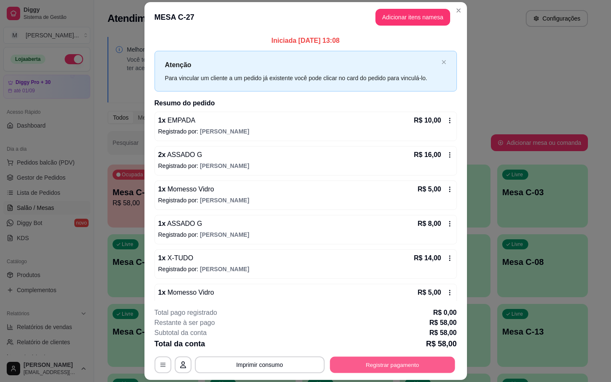
click at [345, 363] on button "Registrar pagamento" at bounding box center [392, 365] width 125 height 16
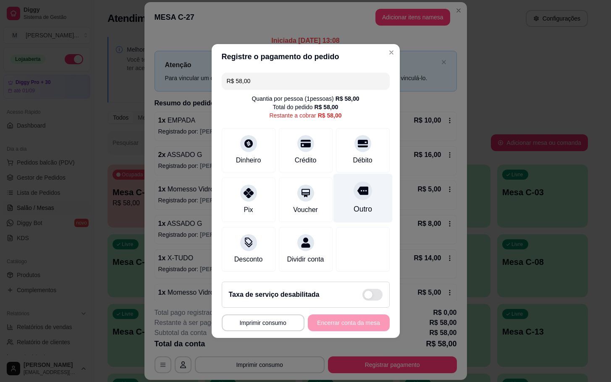
click at [358, 190] on icon at bounding box center [362, 190] width 11 height 11
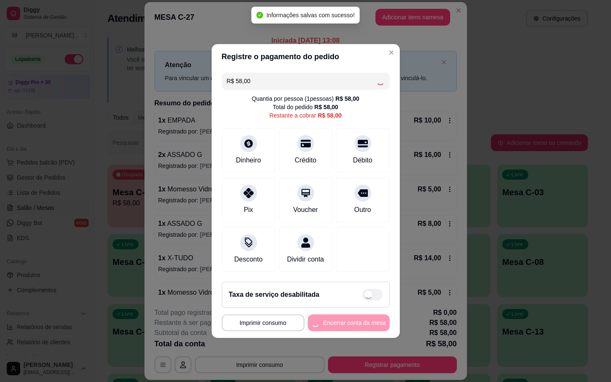
type input "R$ 0,00"
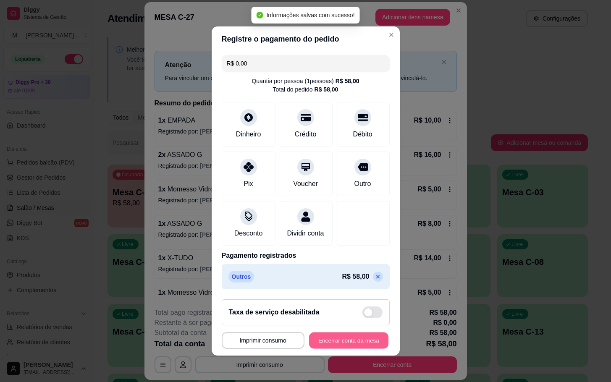
click at [326, 344] on button "Encerrar conta da mesa" at bounding box center [348, 341] width 79 height 16
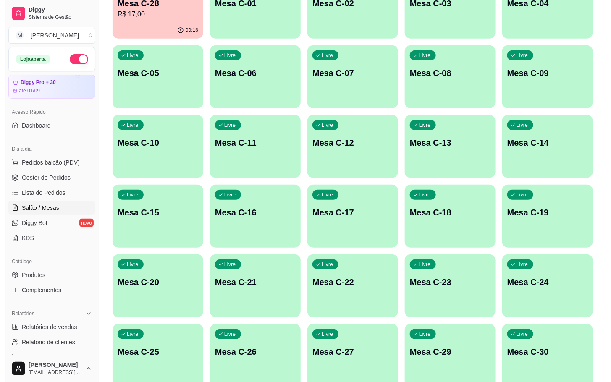
scroll to position [228, 0]
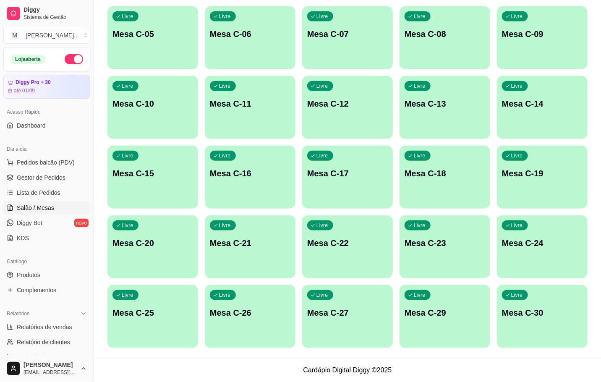
click at [370, 310] on p "Mesa C-27" at bounding box center [347, 313] width 81 height 12
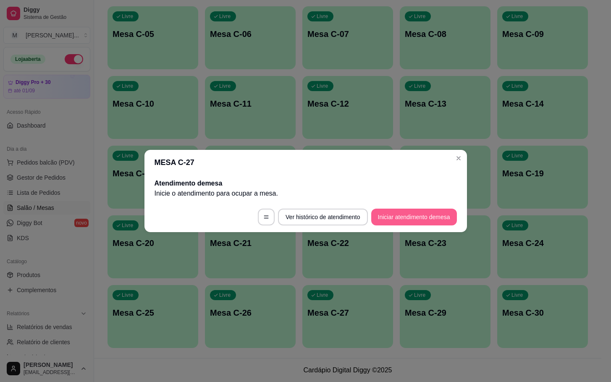
click at [415, 218] on button "Iniciar atendimento de mesa" at bounding box center [414, 217] width 86 height 17
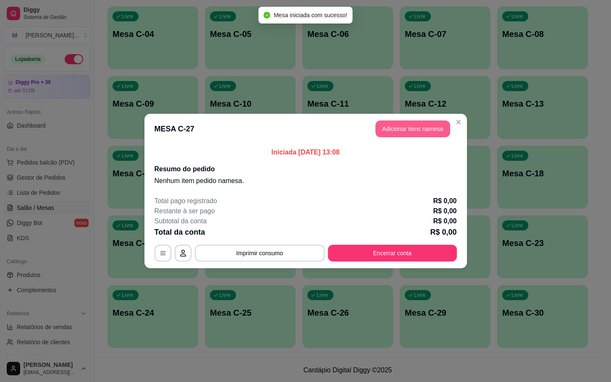
click at [395, 133] on button "Adicionar itens na mesa" at bounding box center [412, 129] width 75 height 17
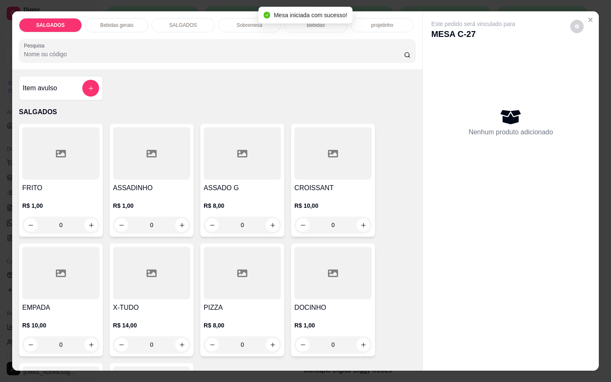
click at [42, 176] on div at bounding box center [60, 153] width 77 height 52
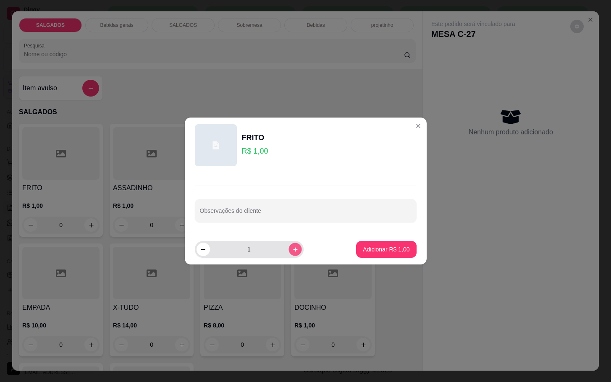
click at [288, 249] on button "increase-product-quantity" at bounding box center [294, 249] width 13 height 13
click at [292, 248] on icon "increase-product-quantity" at bounding box center [295, 249] width 6 height 6
click at [288, 248] on button "increase-product-quantity" at bounding box center [294, 249] width 13 height 13
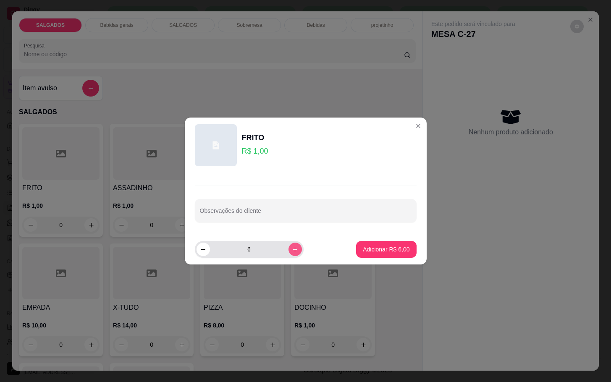
click at [288, 248] on button "increase-product-quantity" at bounding box center [294, 249] width 13 height 13
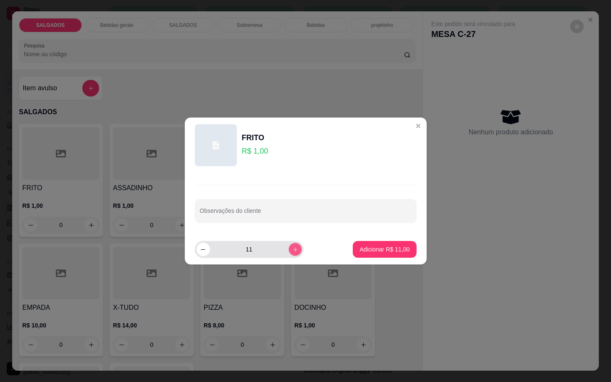
click at [288, 248] on button "increase-product-quantity" at bounding box center [294, 249] width 13 height 13
type input "15"
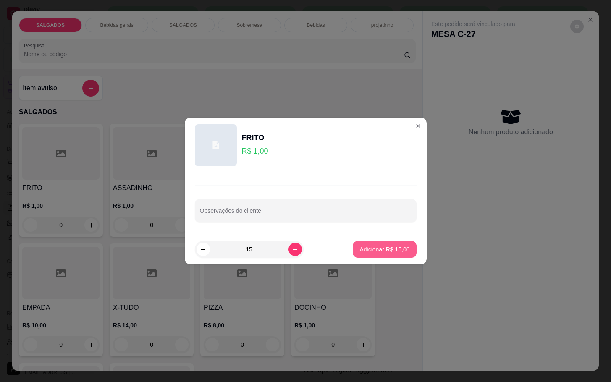
click at [381, 242] on button "Adicionar R$ 15,00" at bounding box center [384, 249] width 63 height 17
type input "15"
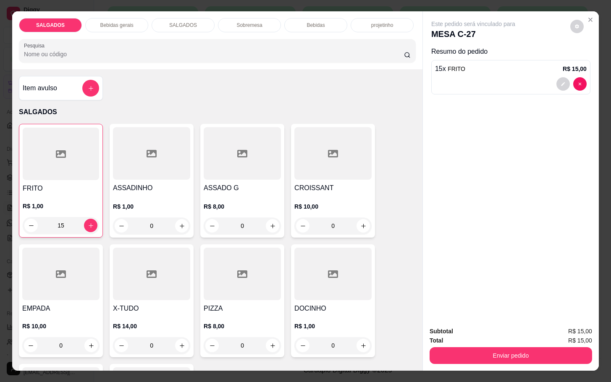
click at [275, 18] on div "Sobremesa" at bounding box center [249, 25] width 63 height 14
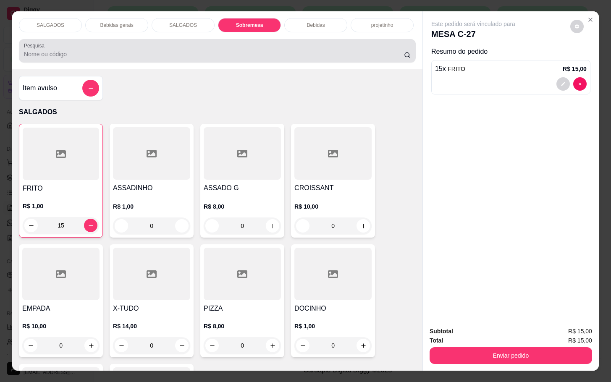
scroll to position [20, 0]
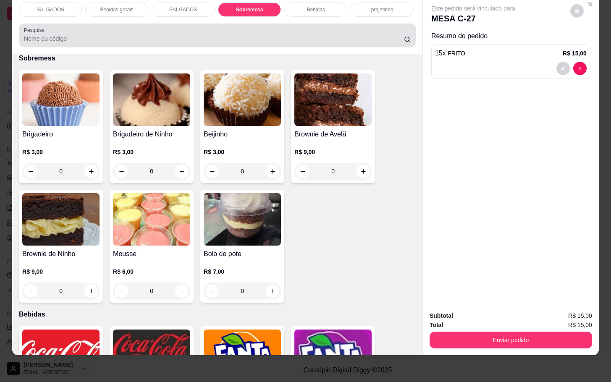
drag, startPoint x: 324, startPoint y: 14, endPoint x: 330, endPoint y: 0, distance: 15.4
click at [325, 24] on div "Pesquisa" at bounding box center [217, 36] width 397 height 24
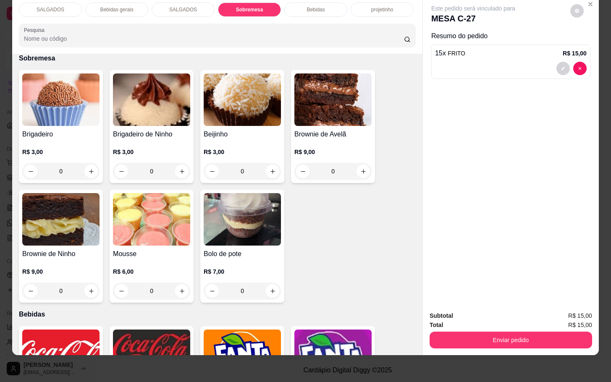
click at [320, 4] on div "Bebidas" at bounding box center [315, 10] width 63 height 14
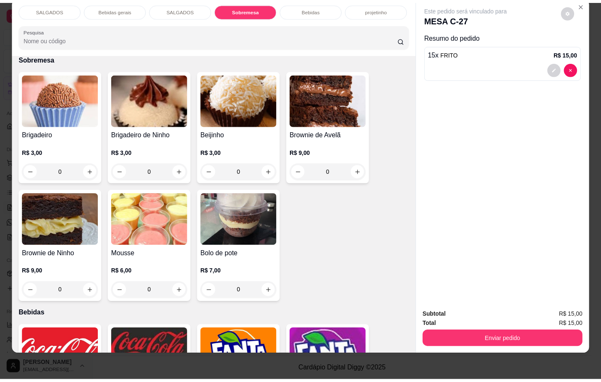
scroll to position [1562, 0]
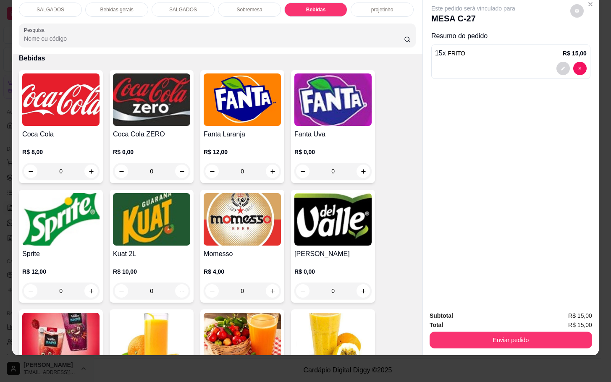
click at [80, 91] on img at bounding box center [60, 99] width 77 height 52
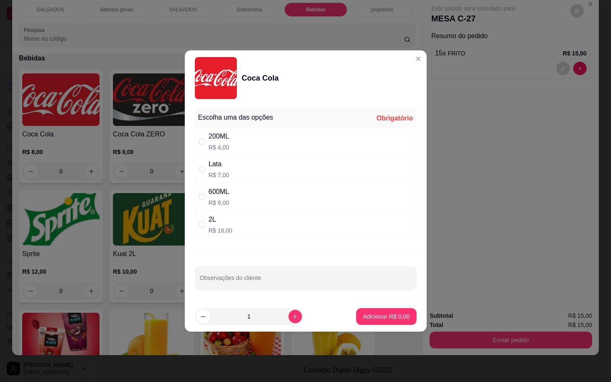
drag, startPoint x: 211, startPoint y: 145, endPoint x: 223, endPoint y: 155, distance: 15.8
click at [212, 145] on p "R$ 4,00" at bounding box center [219, 147] width 21 height 8
radio input "true"
click at [368, 326] on footer "1 Adicionar R$ 4,00" at bounding box center [306, 316] width 242 height 30
click at [377, 311] on button "Adicionar R$ 4,00" at bounding box center [386, 316] width 60 height 17
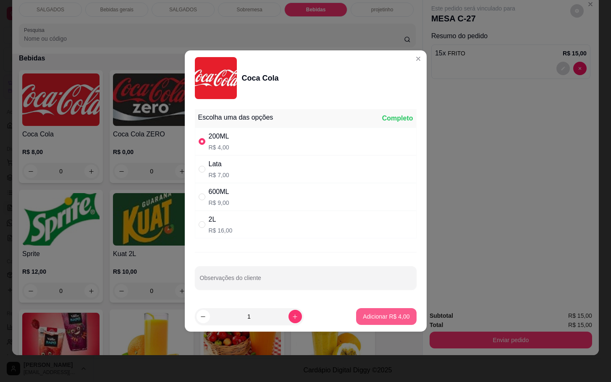
type input "1"
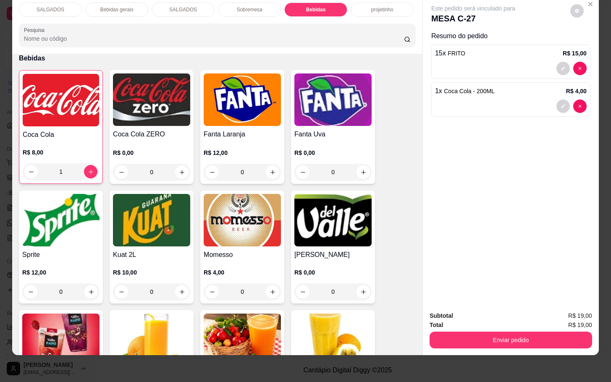
click at [494, 341] on div "Subtotal R$ 19,00 Total R$ 19,00 Enviar pedido" at bounding box center [511, 329] width 176 height 51
click at [499, 338] on button "Enviar pedido" at bounding box center [511, 340] width 162 height 17
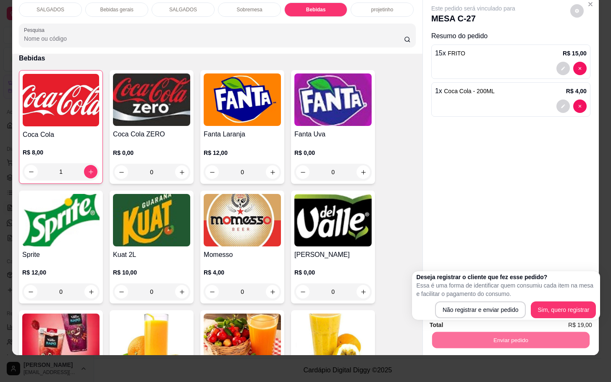
click at [482, 301] on button "Não registrar e enviar pedido" at bounding box center [480, 309] width 91 height 17
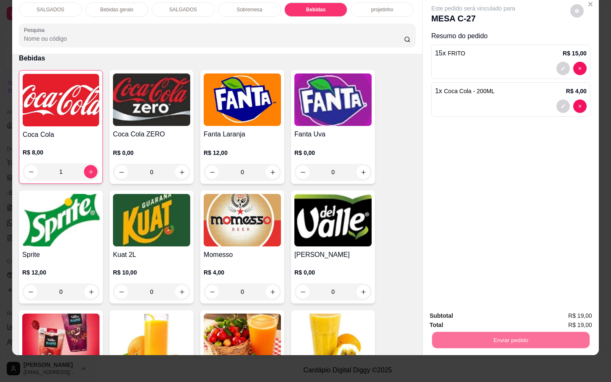
click at [479, 309] on button "Não registrar e enviar pedido" at bounding box center [481, 310] width 87 height 16
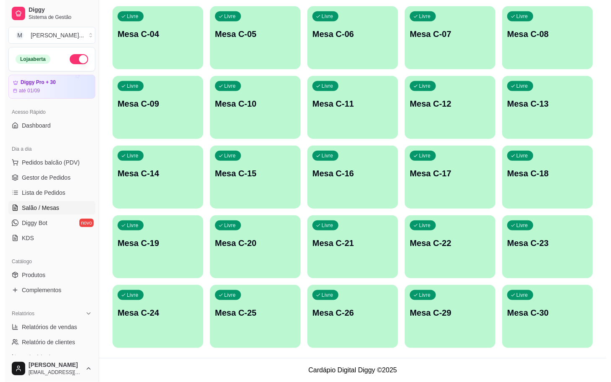
scroll to position [39, 0]
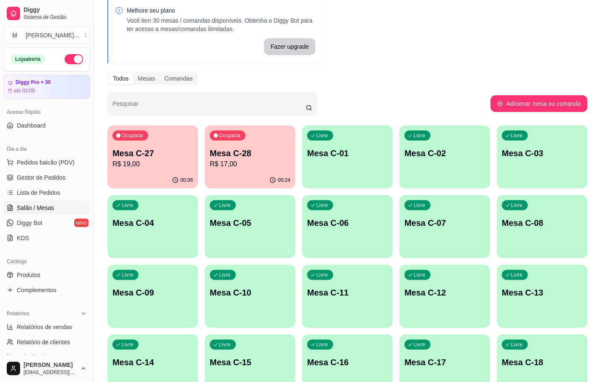
click at [242, 175] on div "00:24" at bounding box center [250, 180] width 91 height 16
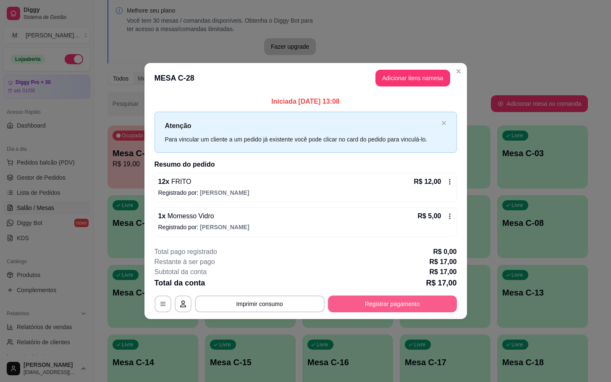
click at [353, 295] on div "**********" at bounding box center [306, 280] width 302 height 66
click at [363, 307] on button "Registrar pagamento" at bounding box center [392, 304] width 129 height 17
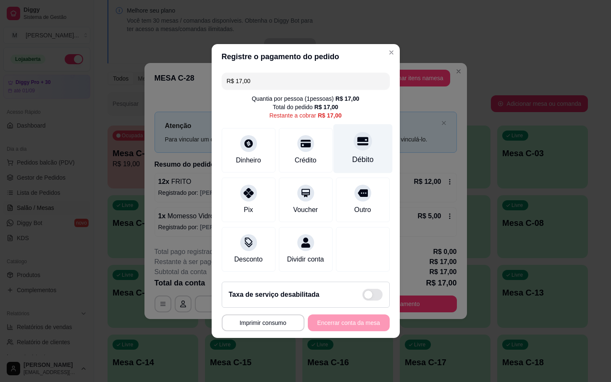
click at [349, 124] on div "Débito" at bounding box center [362, 148] width 59 height 49
type input "R$ 0,00"
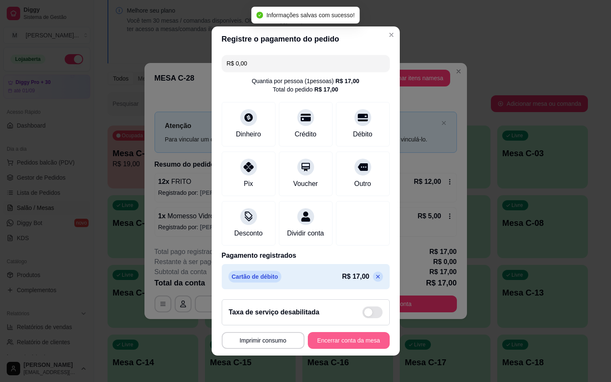
click at [328, 342] on button "Encerrar conta da mesa" at bounding box center [349, 340] width 82 height 17
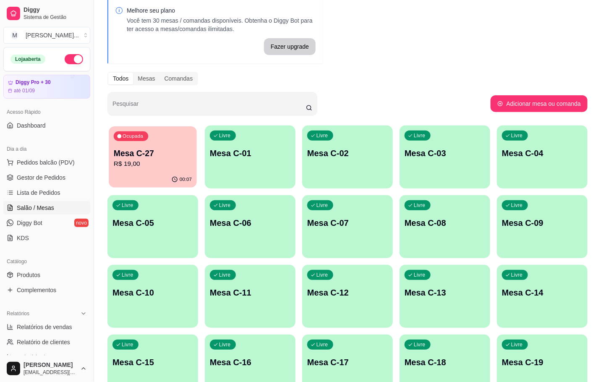
click at [153, 172] on button "Ocupada Mesa C-27 R$ 19,00 00:07" at bounding box center [153, 156] width 88 height 61
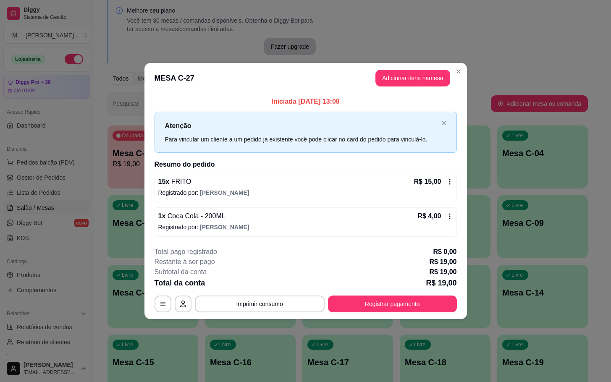
drag, startPoint x: 404, startPoint y: 92, endPoint x: 408, endPoint y: 87, distance: 6.3
click at [405, 92] on section "**********" at bounding box center [305, 191] width 322 height 256
click at [411, 84] on button "Adicionar itens na mesa" at bounding box center [412, 78] width 75 height 17
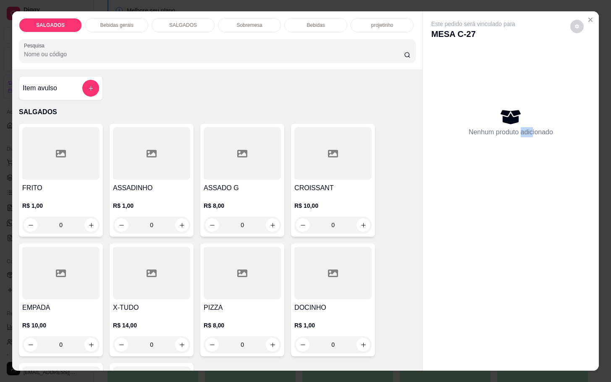
drag, startPoint x: 529, startPoint y: 310, endPoint x: 516, endPoint y: 307, distance: 12.8
click at [516, 307] on div "Este pedido será vinculado para MESA C-27 Nenhum produto adicionado" at bounding box center [511, 184] width 176 height 346
click at [591, 11] on section "SALGADOS Bebidas gerais SALGADOS Sobremesa Bebidas projetinho Pesquisa Item avu…" at bounding box center [305, 190] width 587 height 359
click at [589, 18] on icon "Close" at bounding box center [590, 19] width 3 height 3
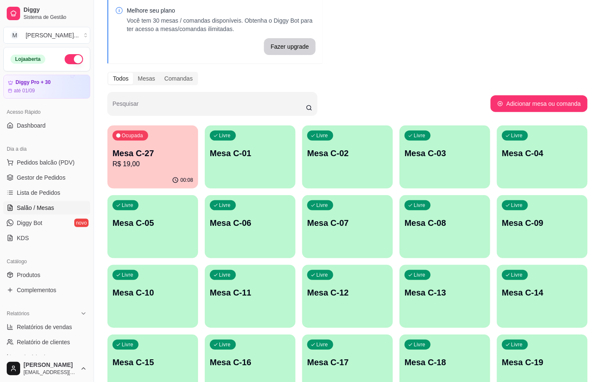
click at [356, 319] on div "button" at bounding box center [347, 323] width 91 height 10
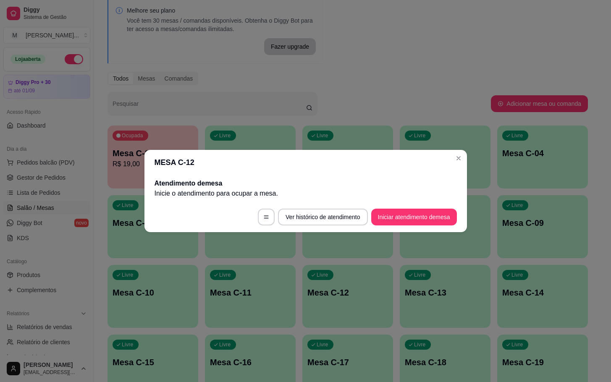
click at [430, 199] on div "Atendimento de mesa Inicie o atendimento para ocupar a mesa ." at bounding box center [305, 188] width 322 height 27
click at [430, 218] on button "Iniciar atendimento de mesa" at bounding box center [414, 217] width 86 height 17
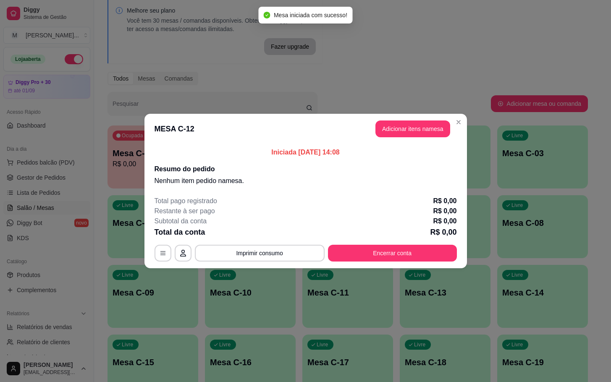
click at [411, 139] on header "MESA C-12 Adicionar itens na mesa" at bounding box center [305, 129] width 322 height 30
click at [406, 134] on button "Adicionar itens na mesa" at bounding box center [412, 129] width 75 height 17
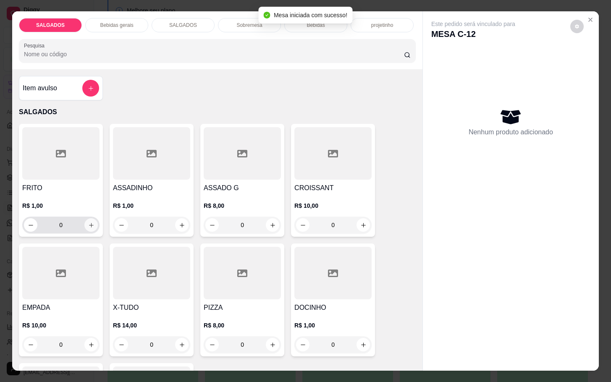
click at [90, 222] on button "increase-product-quantity" at bounding box center [90, 224] width 13 height 13
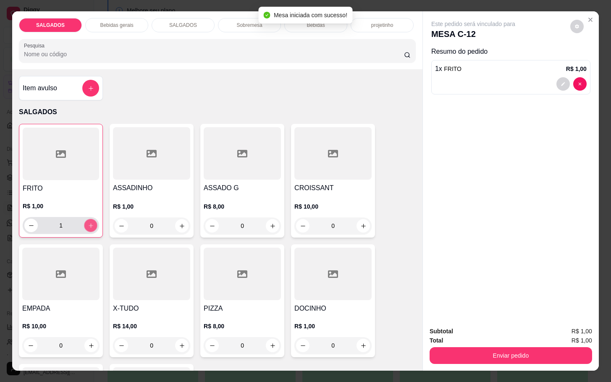
click at [90, 222] on button "increase-product-quantity" at bounding box center [90, 225] width 13 height 13
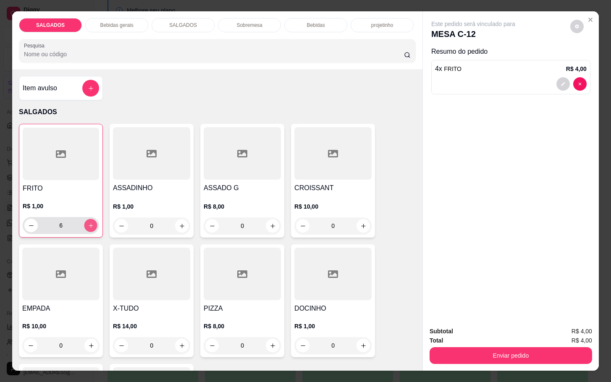
click at [90, 222] on button "increase-product-quantity" at bounding box center [90, 225] width 13 height 13
click at [88, 224] on icon "increase-product-quantity" at bounding box center [91, 226] width 6 height 6
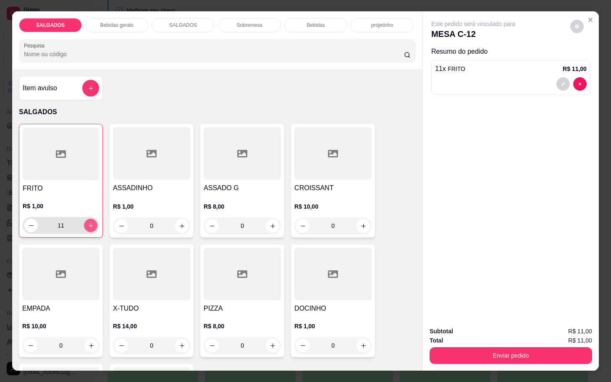
click at [88, 224] on icon "increase-product-quantity" at bounding box center [91, 226] width 6 height 6
type input "14"
click at [247, 197] on div "R$ 8,00 0" at bounding box center [242, 214] width 77 height 40
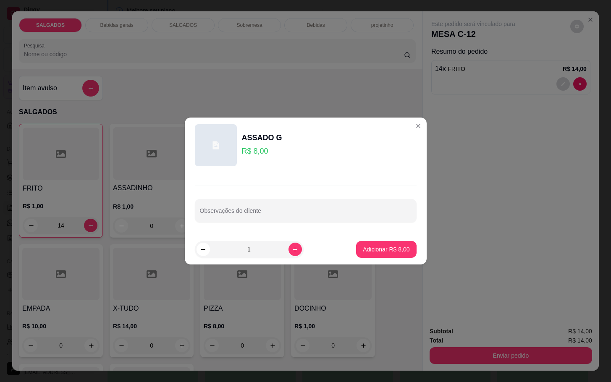
click at [386, 262] on footer "1 Adicionar R$ 8,00" at bounding box center [306, 249] width 242 height 30
click at [373, 257] on button "Adicionar R$ 8,00" at bounding box center [386, 249] width 58 height 16
type input "1"
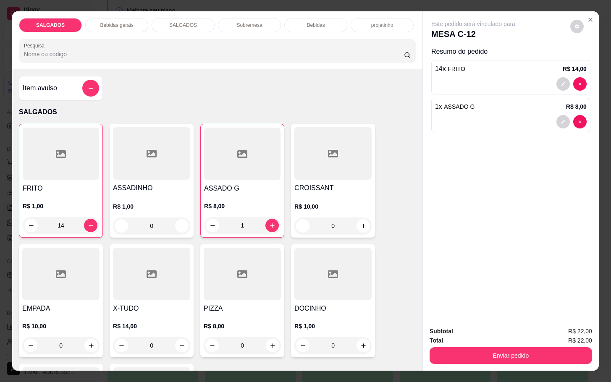
click at [131, 18] on div "Bebidas gerais" at bounding box center [116, 25] width 63 height 14
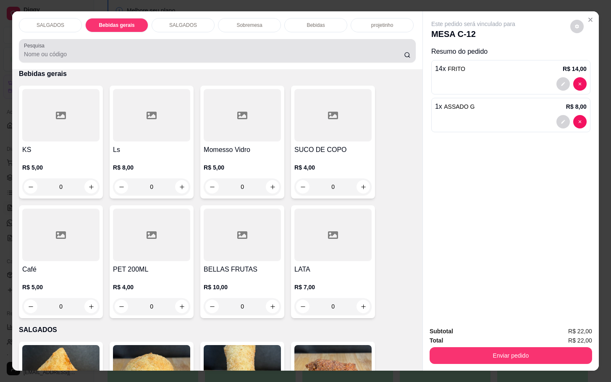
scroll to position [20, 0]
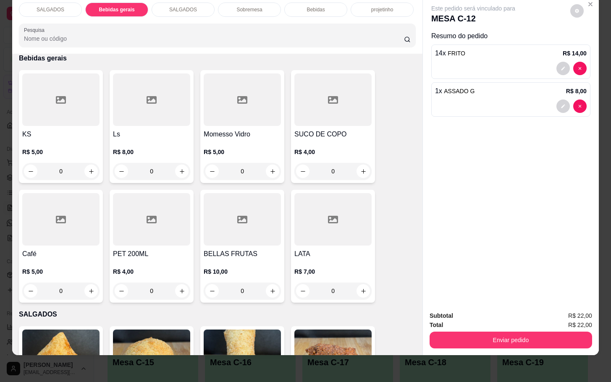
click at [49, 6] on p "SALGADOS" at bounding box center [51, 9] width 28 height 7
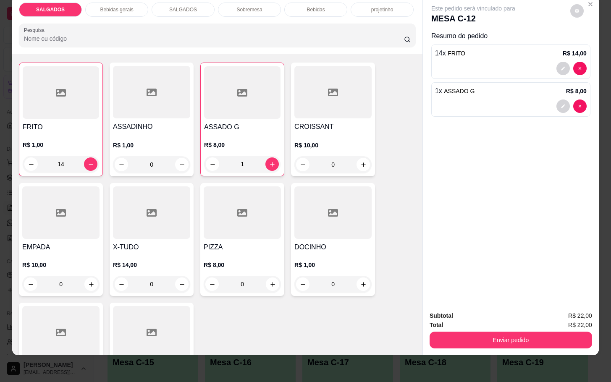
scroll to position [0, 0]
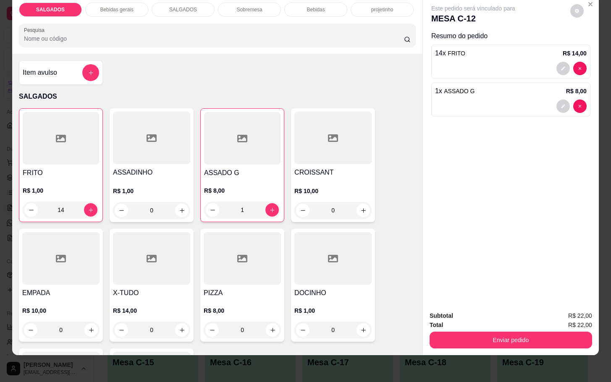
click at [307, 4] on div "Bebidas" at bounding box center [315, 10] width 63 height 14
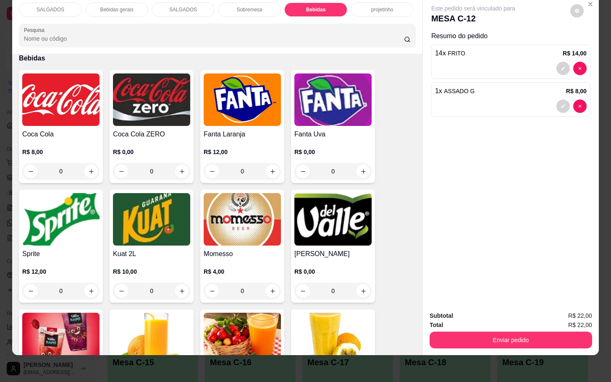
click at [266, 222] on img at bounding box center [242, 219] width 77 height 52
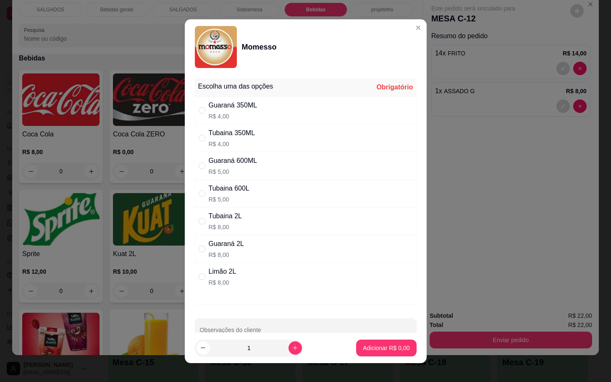
click at [262, 262] on div "Guaraná 2L R$ 8,00" at bounding box center [306, 249] width 222 height 28
radio input "true"
click at [365, 346] on p "Adicionar R$ 8,00" at bounding box center [386, 348] width 47 height 8
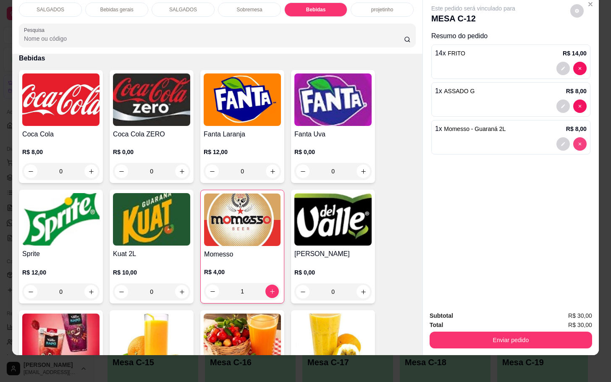
type input "0"
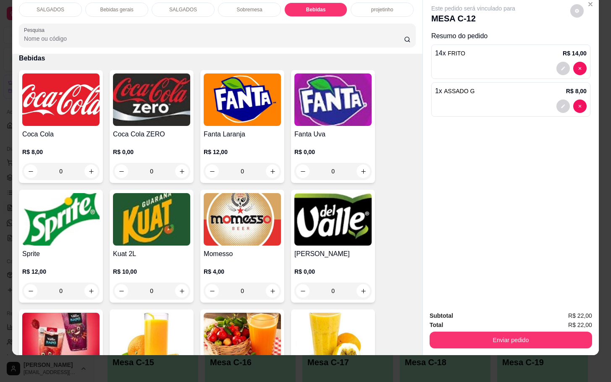
click at [246, 193] on img at bounding box center [242, 219] width 77 height 52
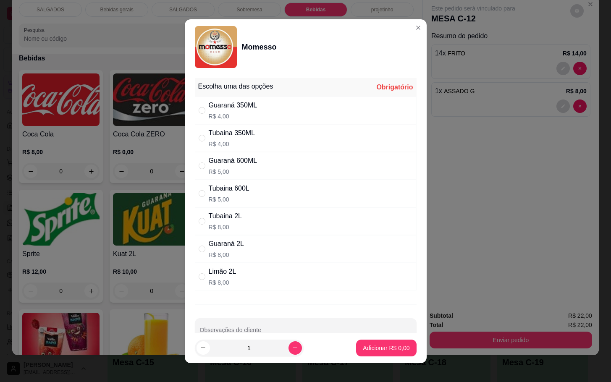
click at [305, 147] on div "Tubaina 350ML R$ 4,00" at bounding box center [306, 138] width 222 height 28
click at [280, 176] on div "Guaraná 600ML R$ 5,00" at bounding box center [306, 166] width 222 height 28
radio input "false"
radio input "true"
click at [363, 344] on p "Adicionar R$ 5,00" at bounding box center [386, 348] width 47 height 8
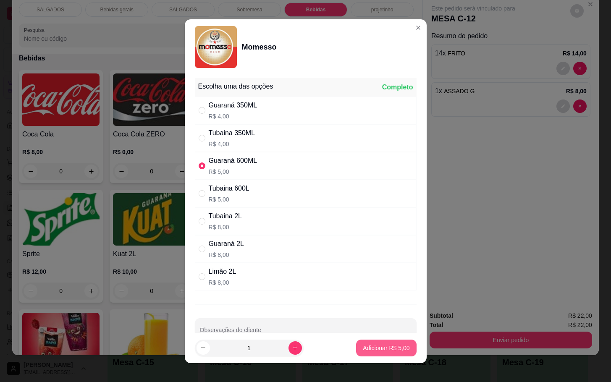
type input "1"
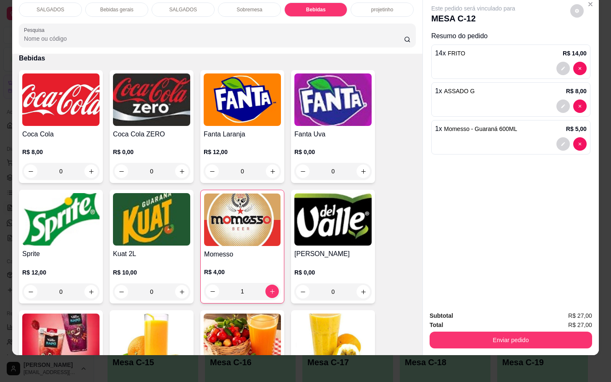
click at [126, 5] on div "Bebidas gerais" at bounding box center [116, 10] width 63 height 14
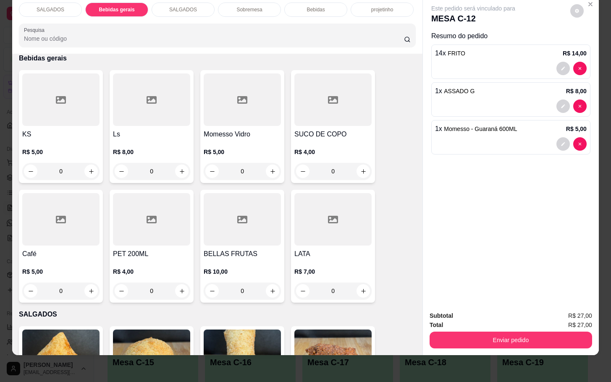
click at [52, 130] on h4 "KS" at bounding box center [60, 134] width 77 height 10
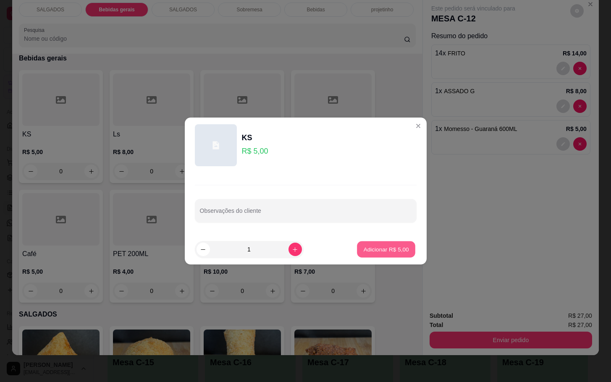
click at [357, 250] on button "Adicionar R$ 5,00" at bounding box center [386, 249] width 58 height 16
type input "1"
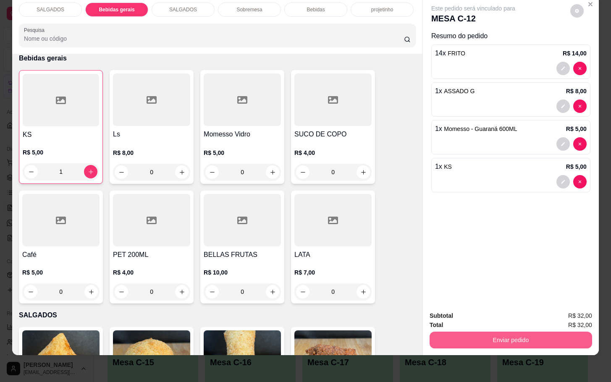
click at [490, 332] on button "Enviar pedido" at bounding box center [511, 340] width 162 height 17
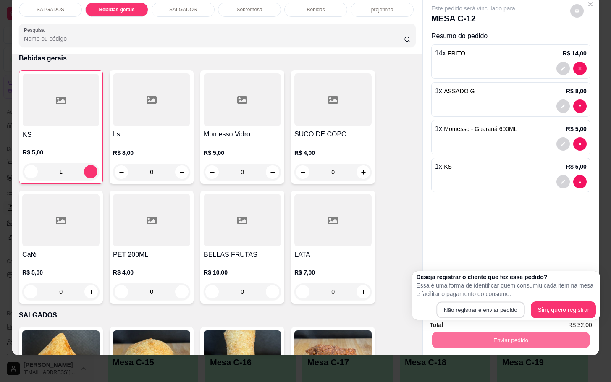
click at [482, 302] on button "Não registrar e enviar pedido" at bounding box center [480, 310] width 88 height 16
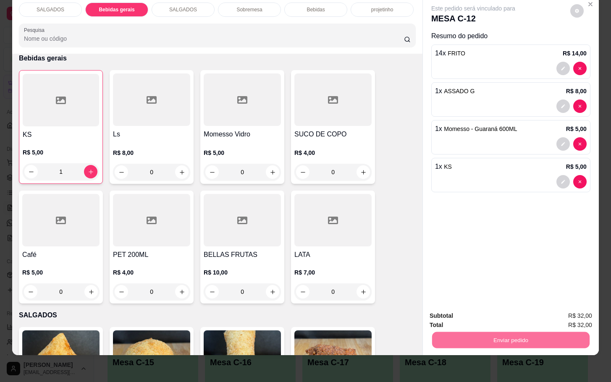
click at [481, 315] on button "Não registrar e enviar pedido" at bounding box center [481, 310] width 87 height 16
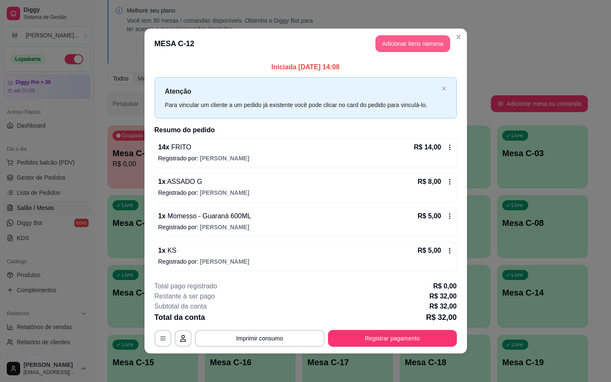
click at [399, 49] on button "Adicionar itens na mesa" at bounding box center [412, 43] width 75 height 17
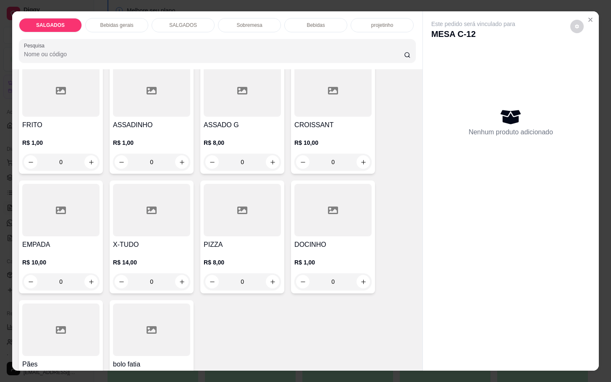
scroll to position [0, 0]
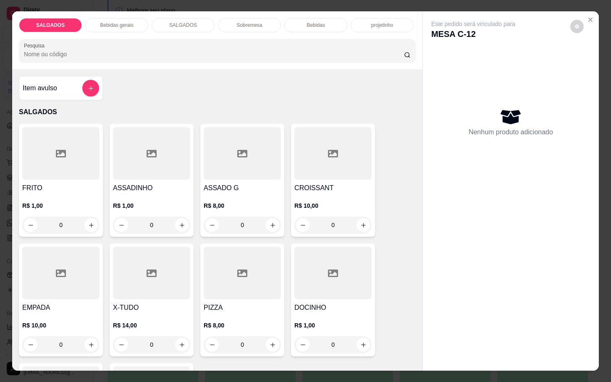
click at [252, 169] on div at bounding box center [242, 153] width 77 height 52
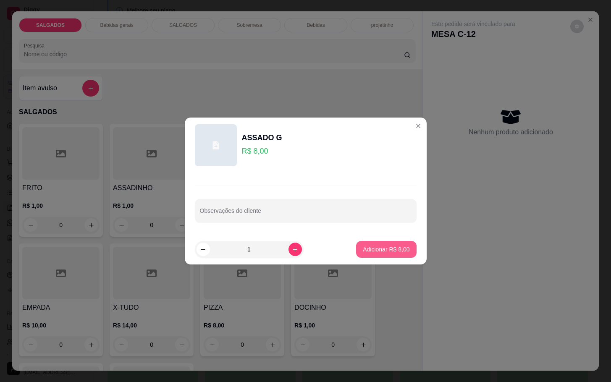
click at [382, 252] on p "Adicionar R$ 8,00" at bounding box center [386, 249] width 47 height 8
type input "1"
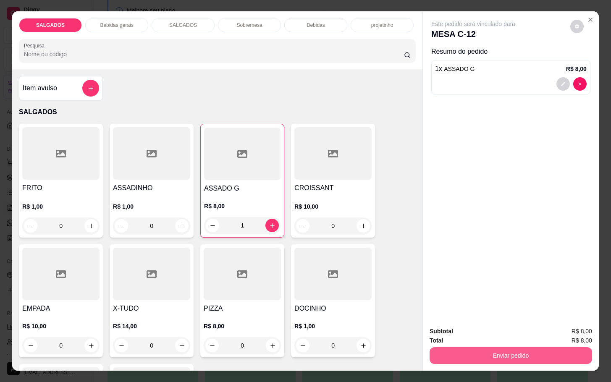
click at [451, 349] on button "Enviar pedido" at bounding box center [511, 355] width 162 height 17
click at [468, 337] on button "Não registrar e enviar pedido" at bounding box center [481, 330] width 87 height 16
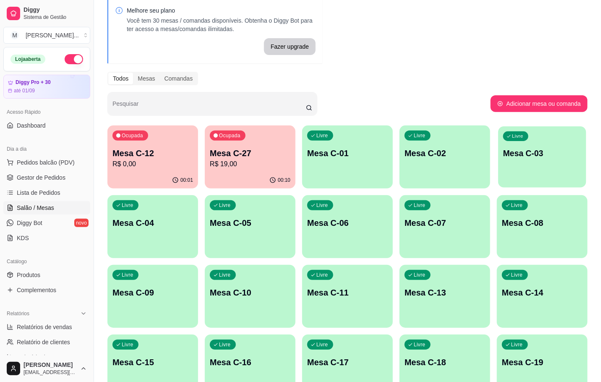
click at [548, 149] on p "Mesa C-03" at bounding box center [542, 153] width 78 height 11
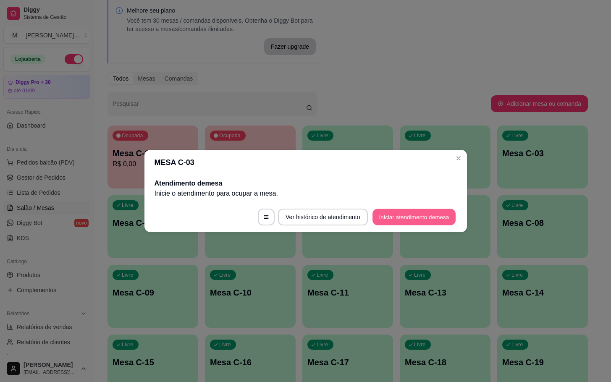
click at [406, 220] on button "Iniciar atendimento de mesa" at bounding box center [413, 217] width 83 height 16
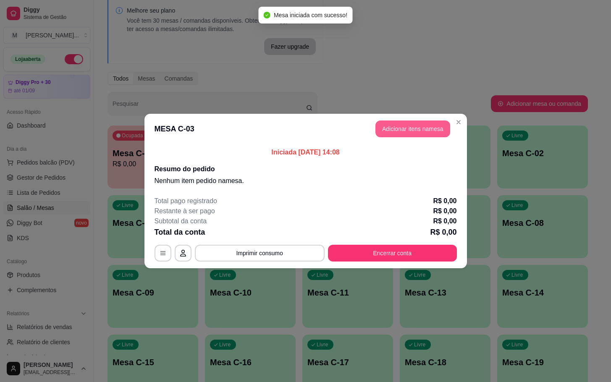
click at [422, 129] on button "Adicionar itens na mesa" at bounding box center [412, 129] width 75 height 17
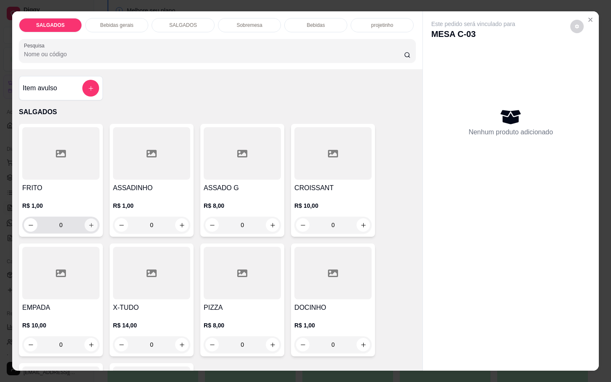
click at [88, 223] on icon "increase-product-quantity" at bounding box center [91, 225] width 6 height 6
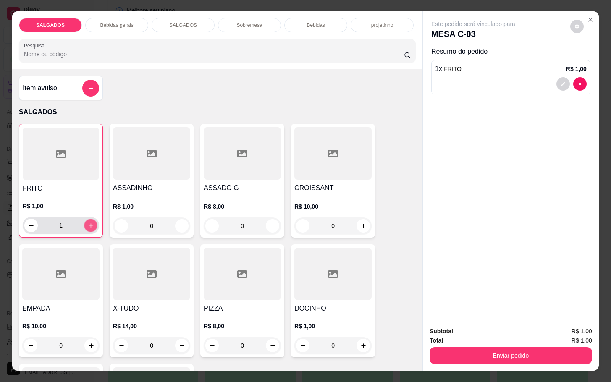
click at [88, 223] on icon "increase-product-quantity" at bounding box center [91, 226] width 6 height 6
type input "3"
click at [587, 16] on icon "Close" at bounding box center [590, 19] width 7 height 7
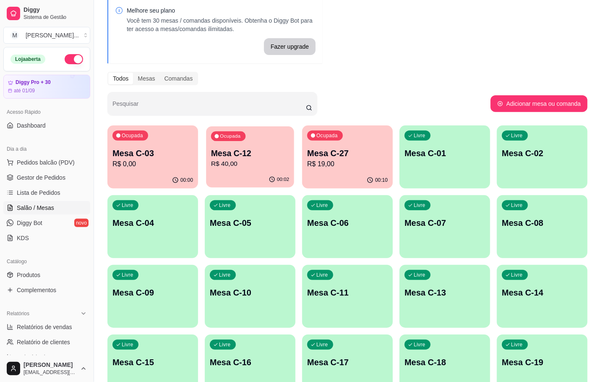
click at [271, 159] on p "R$ 40,00" at bounding box center [250, 164] width 78 height 10
click at [362, 139] on div "Ocupada Mesa C-27 R$ 19,00" at bounding box center [347, 149] width 91 height 47
click at [268, 155] on p "Mesa C-12" at bounding box center [250, 153] width 81 height 12
click at [129, 167] on p "R$ 0,00" at bounding box center [153, 164] width 78 height 10
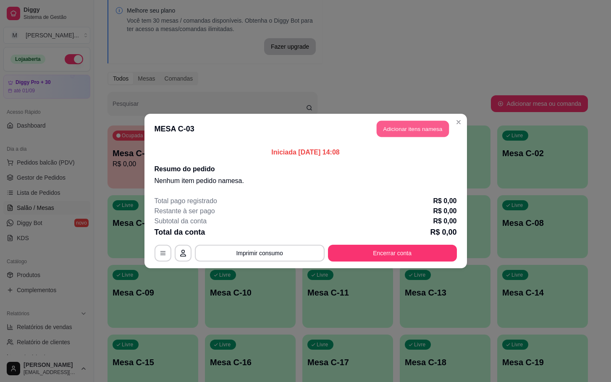
click at [402, 125] on button "Adicionar itens na mesa" at bounding box center [413, 129] width 72 height 16
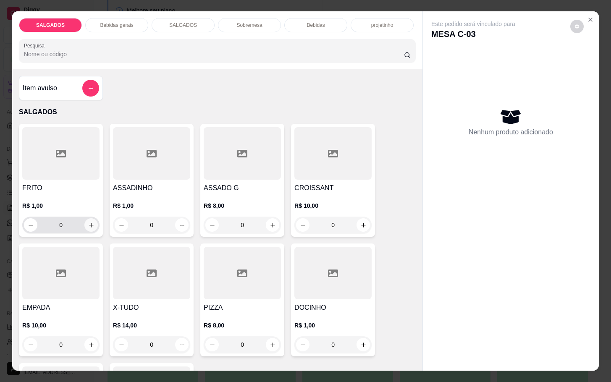
click at [91, 221] on button "increase-product-quantity" at bounding box center [90, 224] width 13 height 13
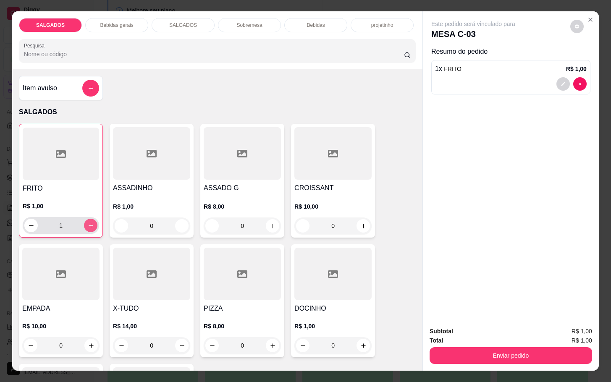
click at [91, 221] on button "increase-product-quantity" at bounding box center [90, 225] width 13 height 13
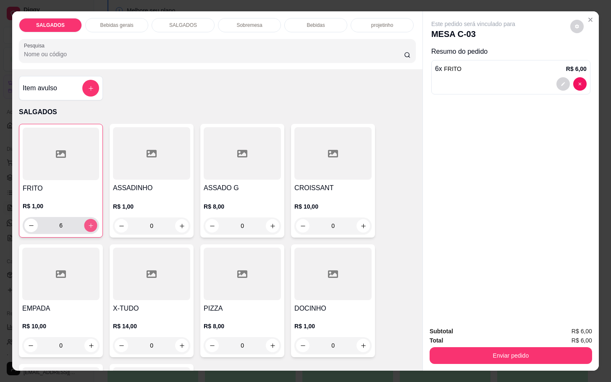
click at [91, 221] on button "increase-product-quantity" at bounding box center [90, 225] width 13 height 13
type input "9"
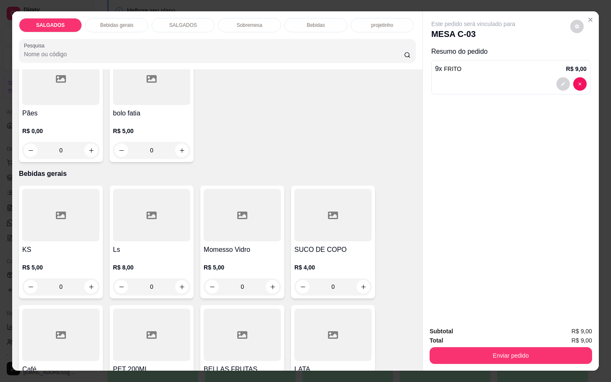
scroll to position [378, 0]
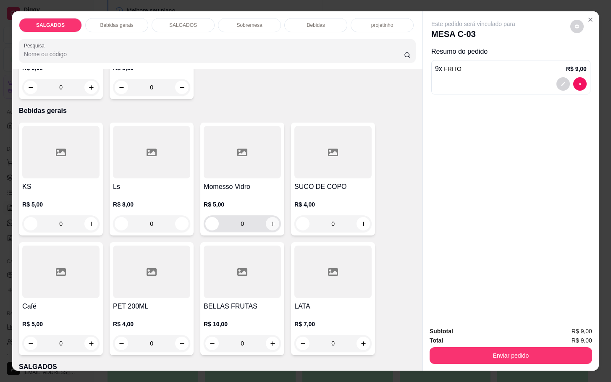
click at [271, 217] on button "increase-product-quantity" at bounding box center [272, 223] width 13 height 13
type input "1"
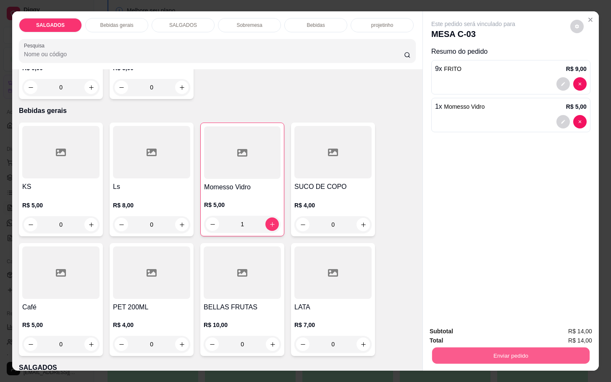
click at [471, 351] on button "Enviar pedido" at bounding box center [510, 355] width 157 height 16
click at [460, 324] on button "Não registrar e enviar pedido" at bounding box center [481, 330] width 85 height 16
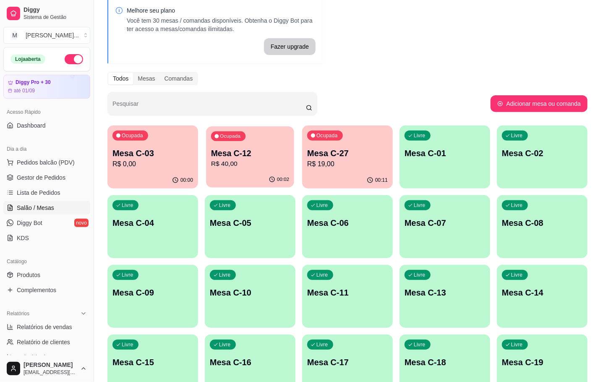
click at [253, 165] on p "R$ 40,00" at bounding box center [250, 164] width 78 height 10
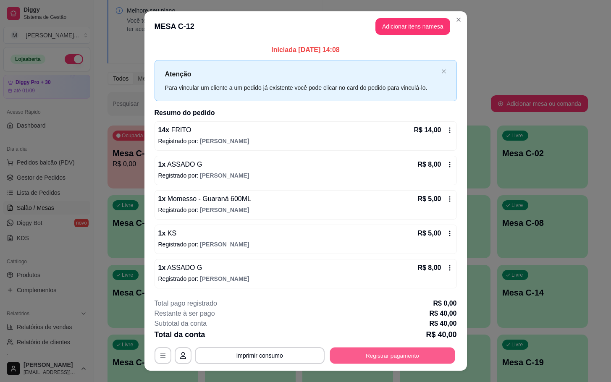
click at [403, 358] on button "Registrar pagamento" at bounding box center [392, 355] width 125 height 16
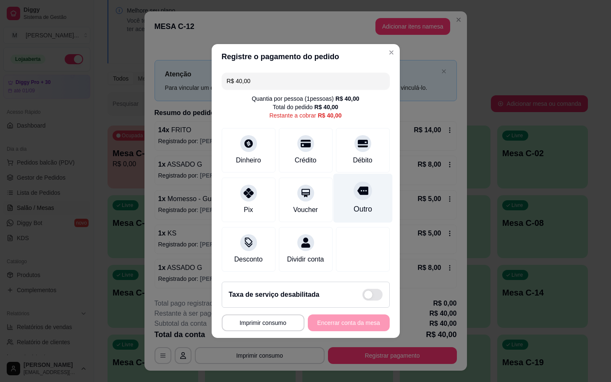
click at [353, 204] on div "Outro" at bounding box center [362, 209] width 18 height 11
type input "R$ 0,00"
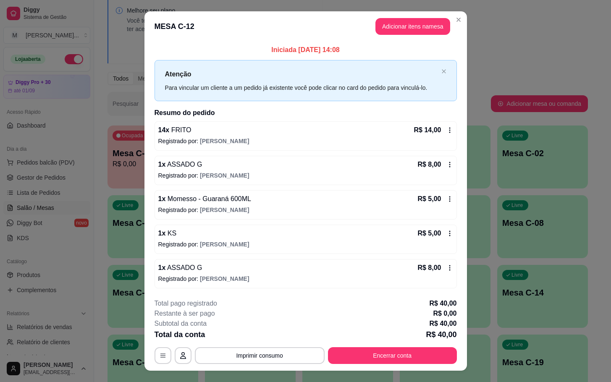
scroll to position [16, 0]
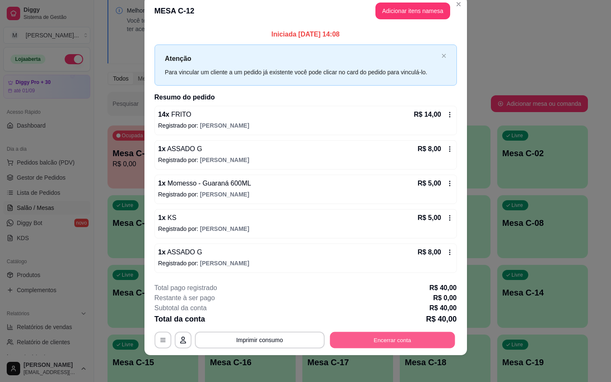
click at [397, 345] on button "Encerrar conta" at bounding box center [392, 340] width 125 height 16
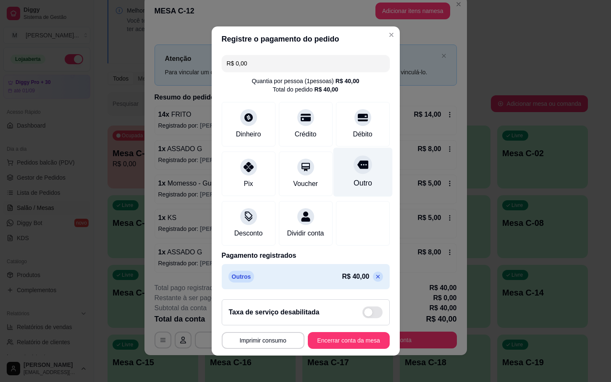
click at [356, 161] on div at bounding box center [363, 164] width 18 height 18
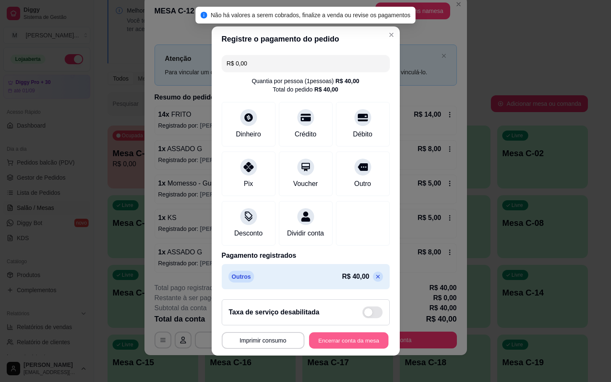
click at [360, 348] on button "Encerrar conta da mesa" at bounding box center [348, 341] width 79 height 16
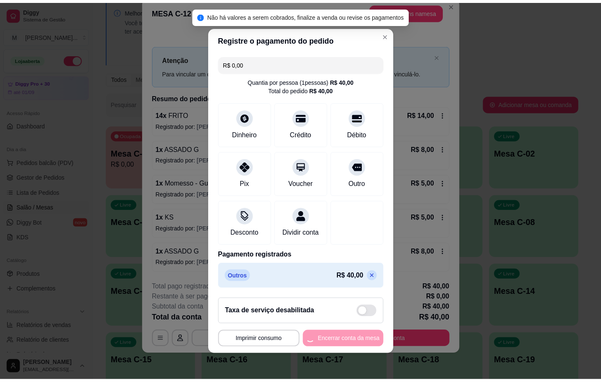
scroll to position [0, 0]
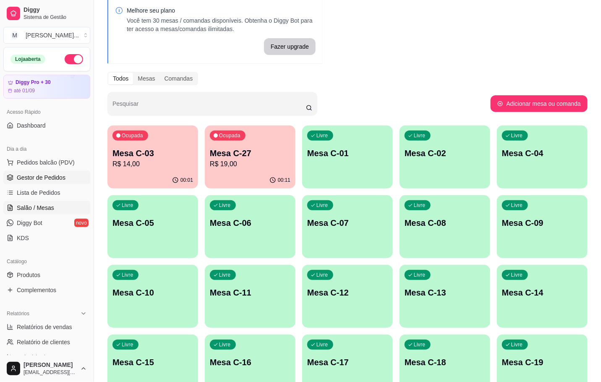
click at [40, 178] on span "Gestor de Pedidos" at bounding box center [41, 177] width 49 height 8
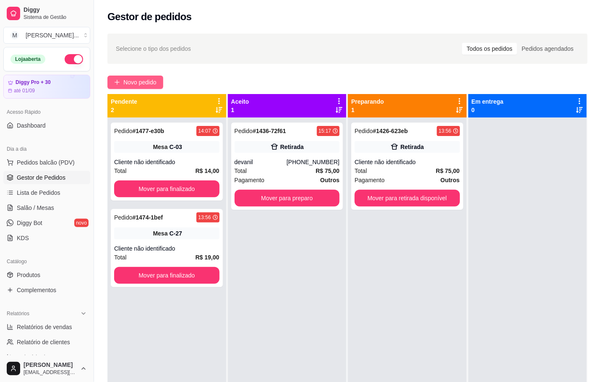
click at [144, 86] on span "Novo pedido" at bounding box center [139, 82] width 33 height 9
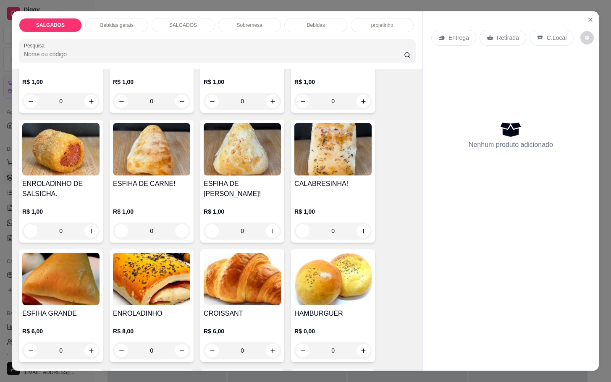
scroll to position [819, 0]
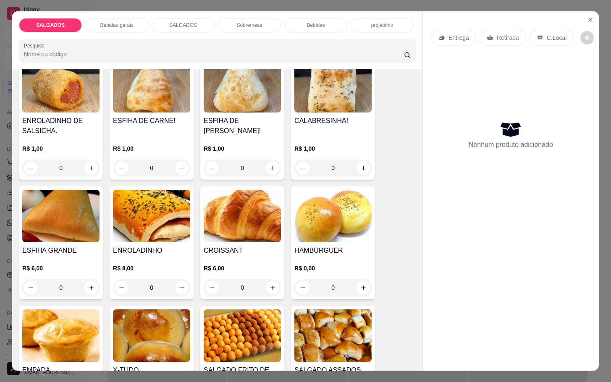
click at [212, 332] on img at bounding box center [242, 335] width 77 height 52
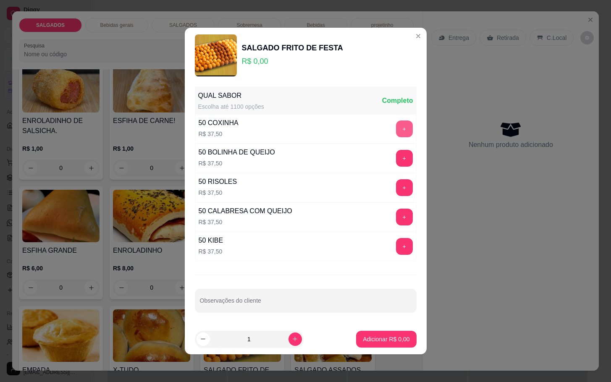
click at [396, 128] on button "+" at bounding box center [404, 129] width 17 height 17
click at [382, 336] on p "Adicionar R$ 37,50" at bounding box center [384, 339] width 50 height 8
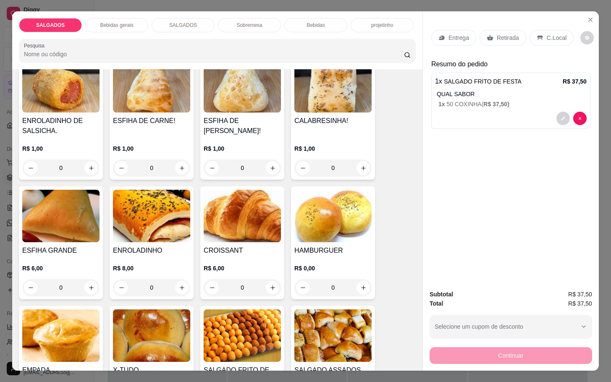
click at [490, 30] on div "Retirada" at bounding box center [502, 38] width 47 height 16
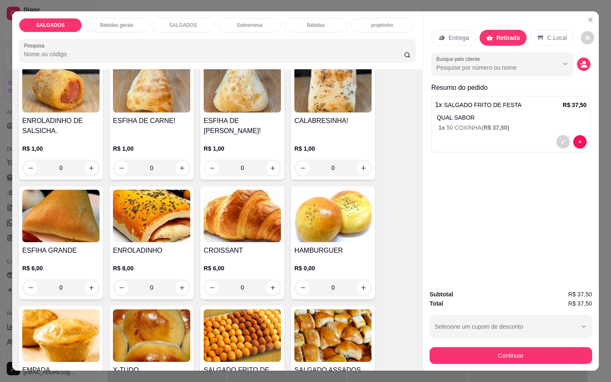
click at [584, 65] on div "Busque pelo cliente" at bounding box center [510, 64] width 159 height 24
click at [577, 58] on button "decrease-product-quantity" at bounding box center [583, 64] width 13 height 13
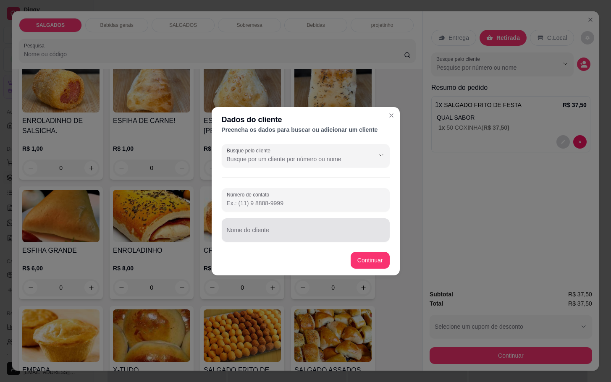
click at [261, 229] on input "Nome do cliente" at bounding box center [306, 233] width 158 height 8
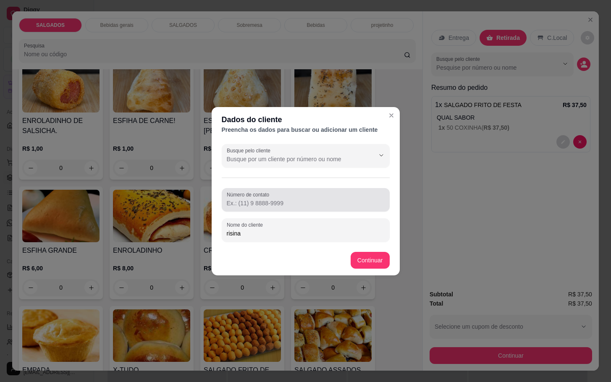
type input "risina"
click at [358, 199] on input "Número de contato" at bounding box center [306, 203] width 158 height 8
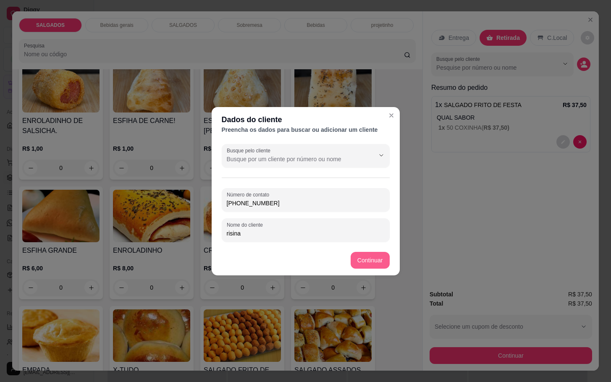
type input "[PHONE_NUMBER]"
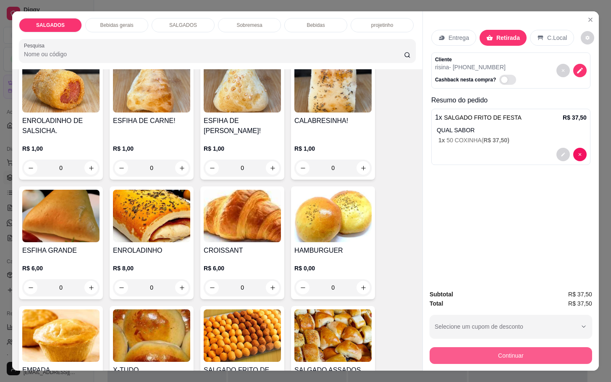
click at [495, 355] on button "Continuar" at bounding box center [511, 355] width 162 height 17
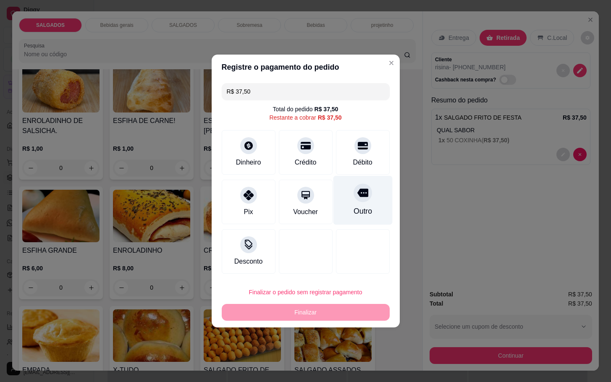
click at [357, 194] on icon at bounding box center [362, 193] width 11 height 8
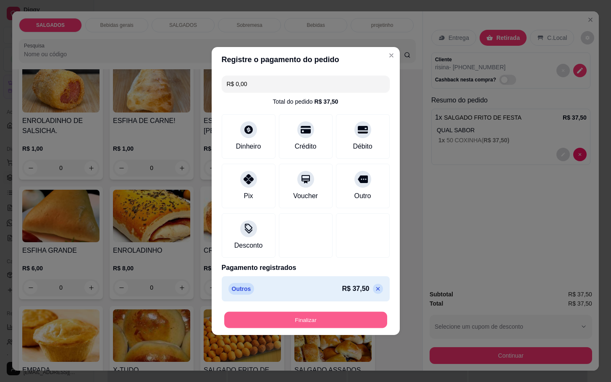
click at [353, 317] on button "Finalizar" at bounding box center [305, 320] width 163 height 16
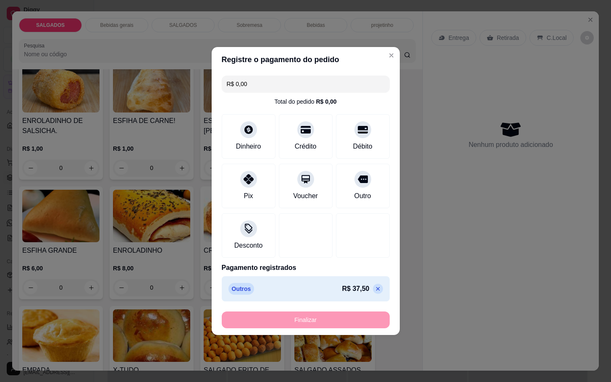
type input "-R$ 37,50"
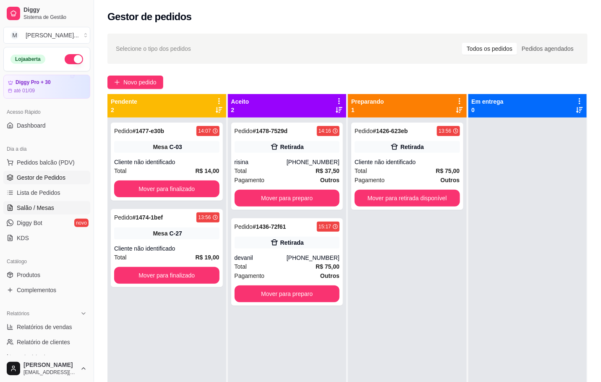
click at [68, 210] on link "Salão / Mesas" at bounding box center [46, 207] width 87 height 13
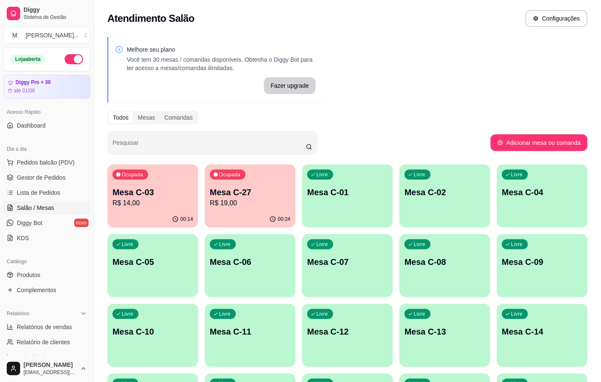
click at [142, 202] on p "R$ 14,00" at bounding box center [153, 203] width 81 height 10
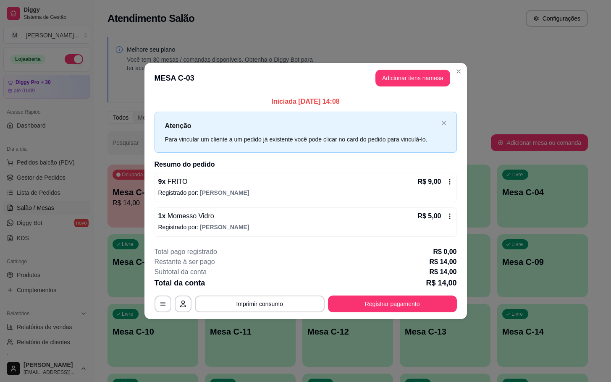
click at [418, 68] on header "MESA C-03 Adicionar itens na mesa" at bounding box center [305, 78] width 322 height 30
click at [411, 74] on button "Adicionar itens na mesa" at bounding box center [413, 78] width 72 height 16
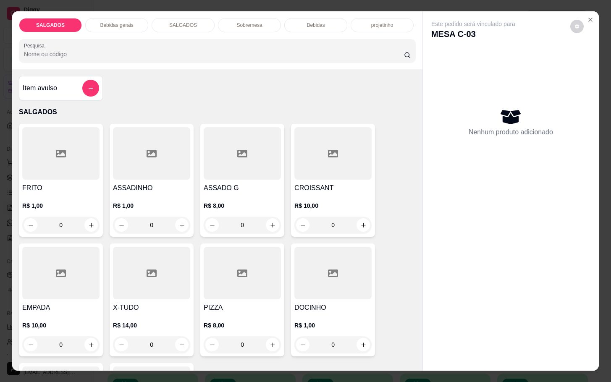
click at [97, 199] on div "FRITO R$ 1,00 0" at bounding box center [61, 180] width 84 height 113
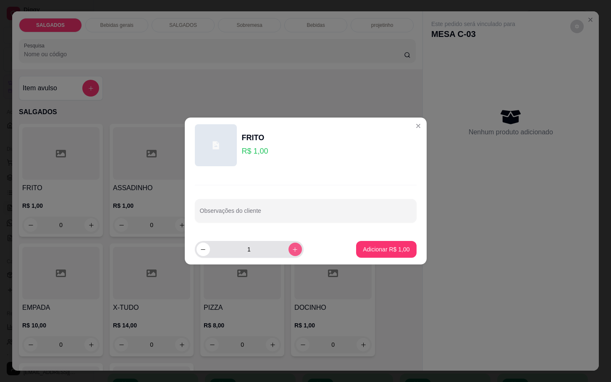
click at [288, 254] on button "increase-product-quantity" at bounding box center [294, 249] width 13 height 13
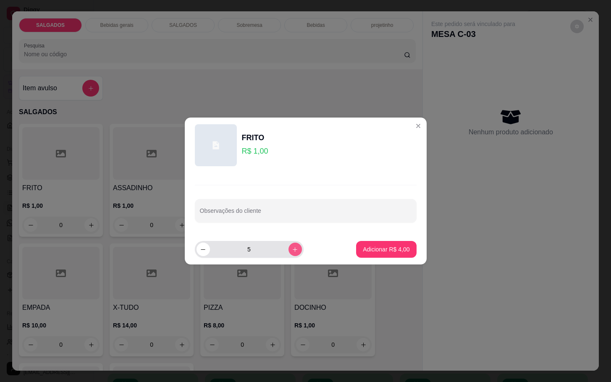
type input "6"
click at [380, 248] on p "Adicionar R$ 6,00" at bounding box center [386, 249] width 45 height 8
type input "6"
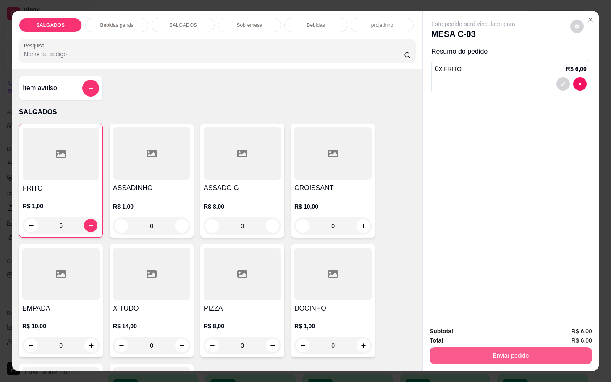
click at [448, 350] on button "Enviar pedido" at bounding box center [511, 355] width 162 height 17
click at [451, 338] on button "Não registrar e enviar pedido" at bounding box center [481, 330] width 87 height 16
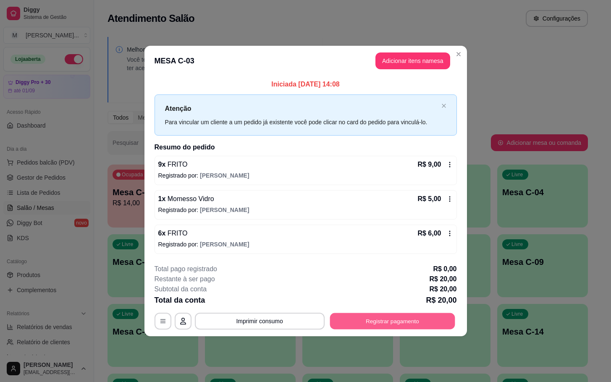
click at [375, 321] on button "Registrar pagamento" at bounding box center [392, 321] width 125 height 16
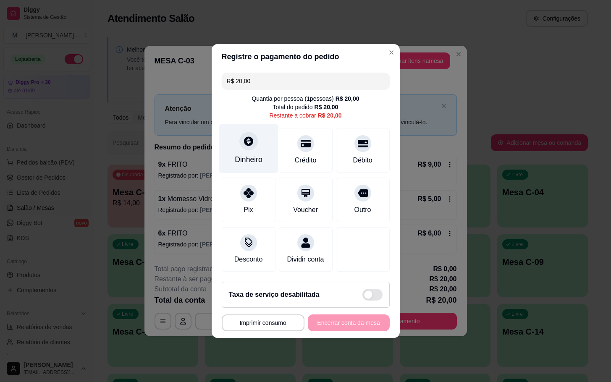
click at [254, 141] on div at bounding box center [248, 141] width 18 height 18
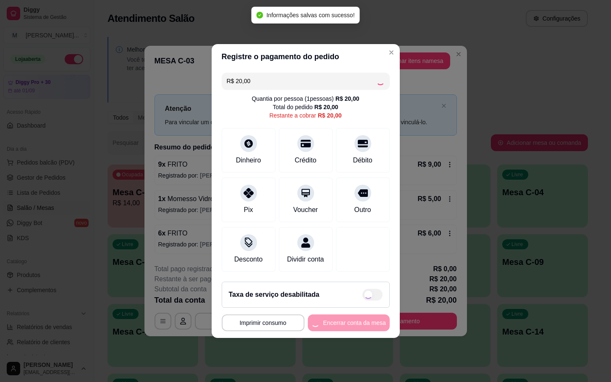
type input "R$ 0,00"
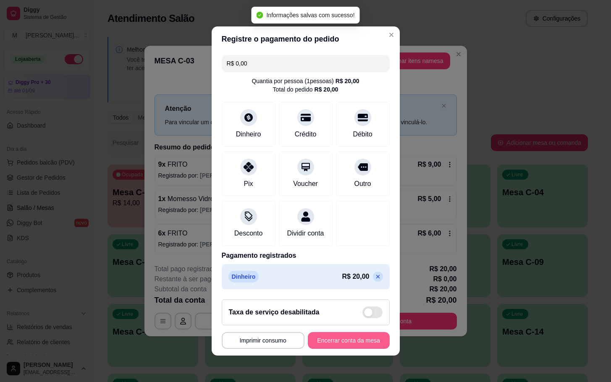
click at [338, 349] on button "Encerrar conta da mesa" at bounding box center [349, 340] width 82 height 17
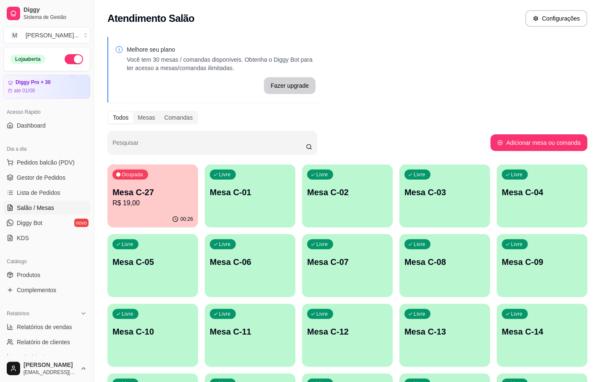
click at [159, 217] on div "00:26" at bounding box center [152, 219] width 91 height 16
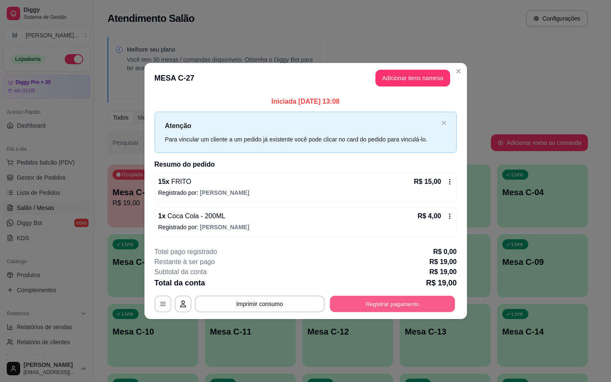
click at [367, 311] on button "Registrar pagamento" at bounding box center [392, 304] width 125 height 16
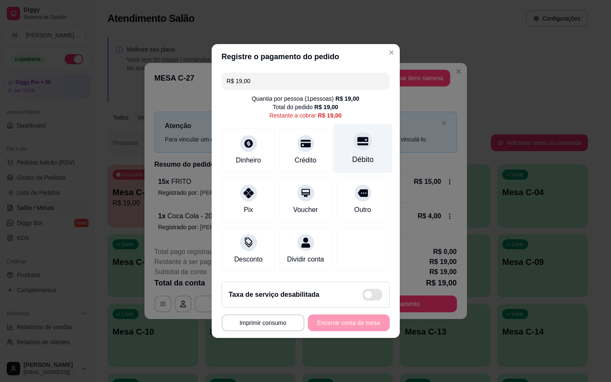
click at [371, 164] on div "Débito" at bounding box center [362, 148] width 59 height 49
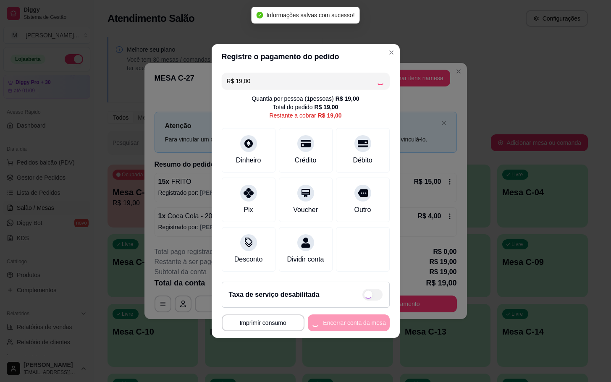
type input "R$ 0,00"
